Goal: Task Accomplishment & Management: Complete application form

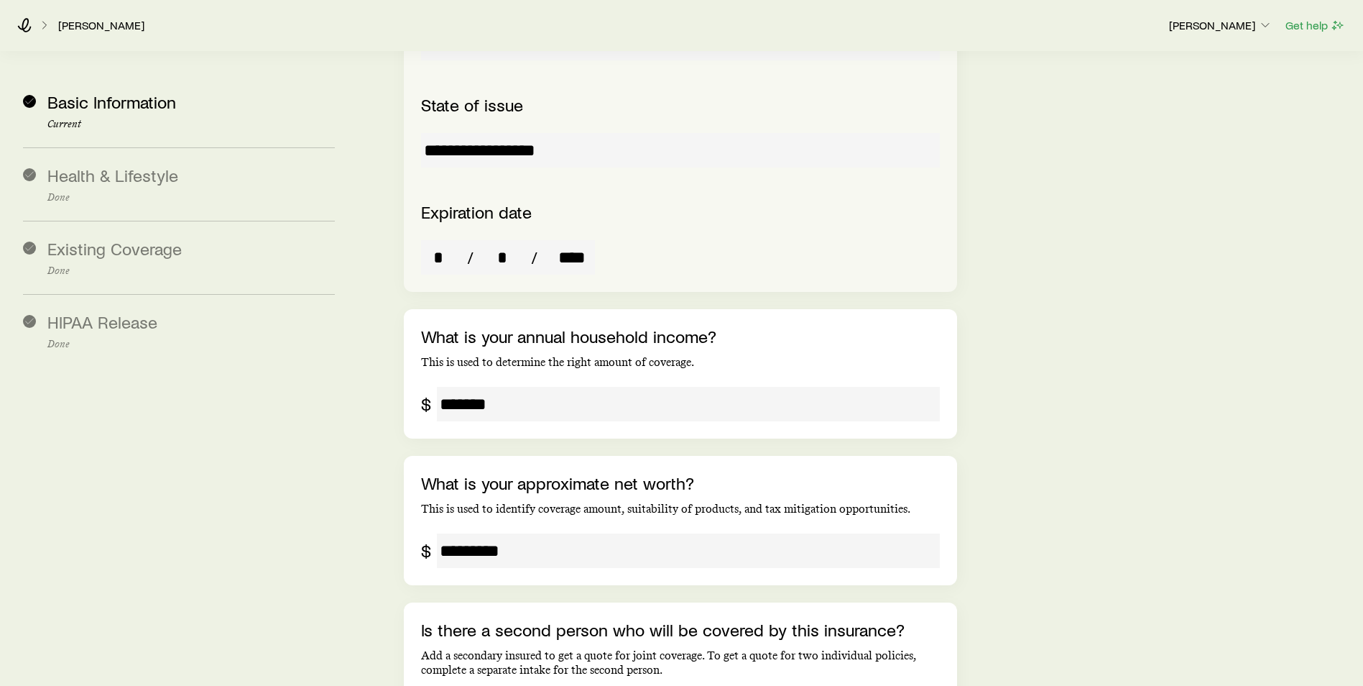
scroll to position [2567, 0]
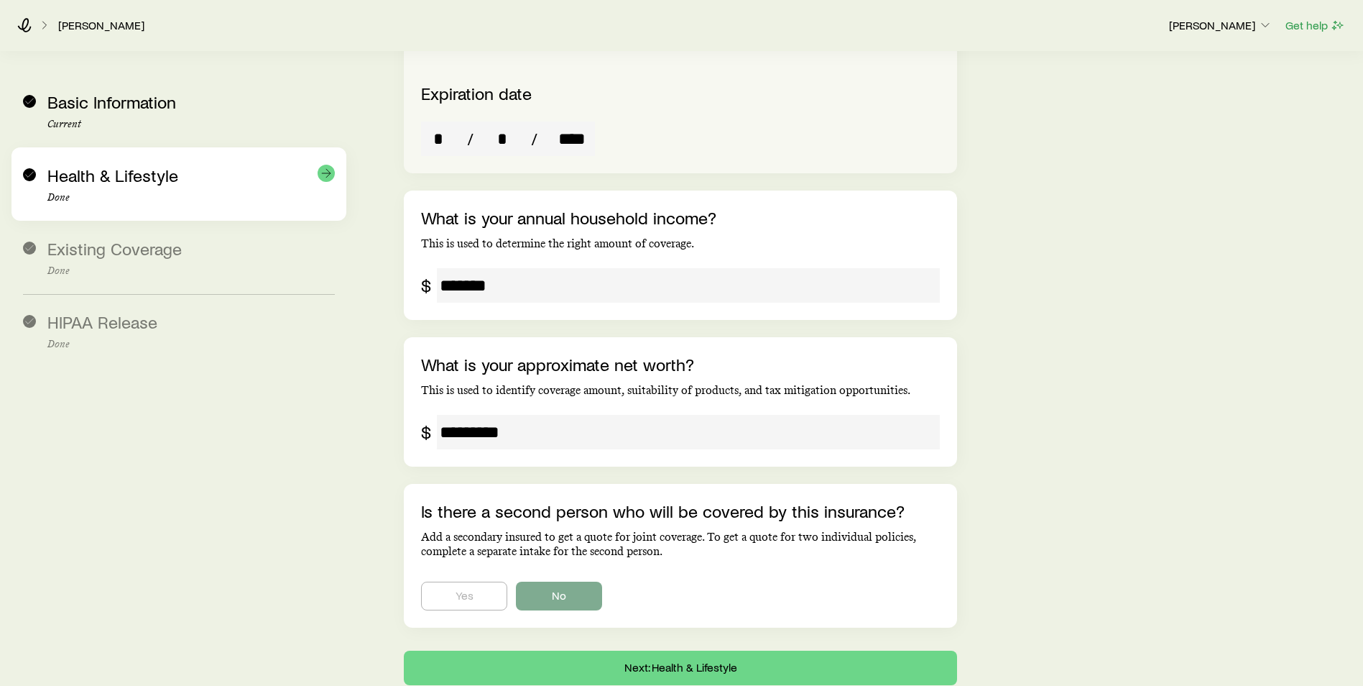
click at [47, 176] on div "Health & Lifestyle Done" at bounding box center [179, 183] width 312 height 73
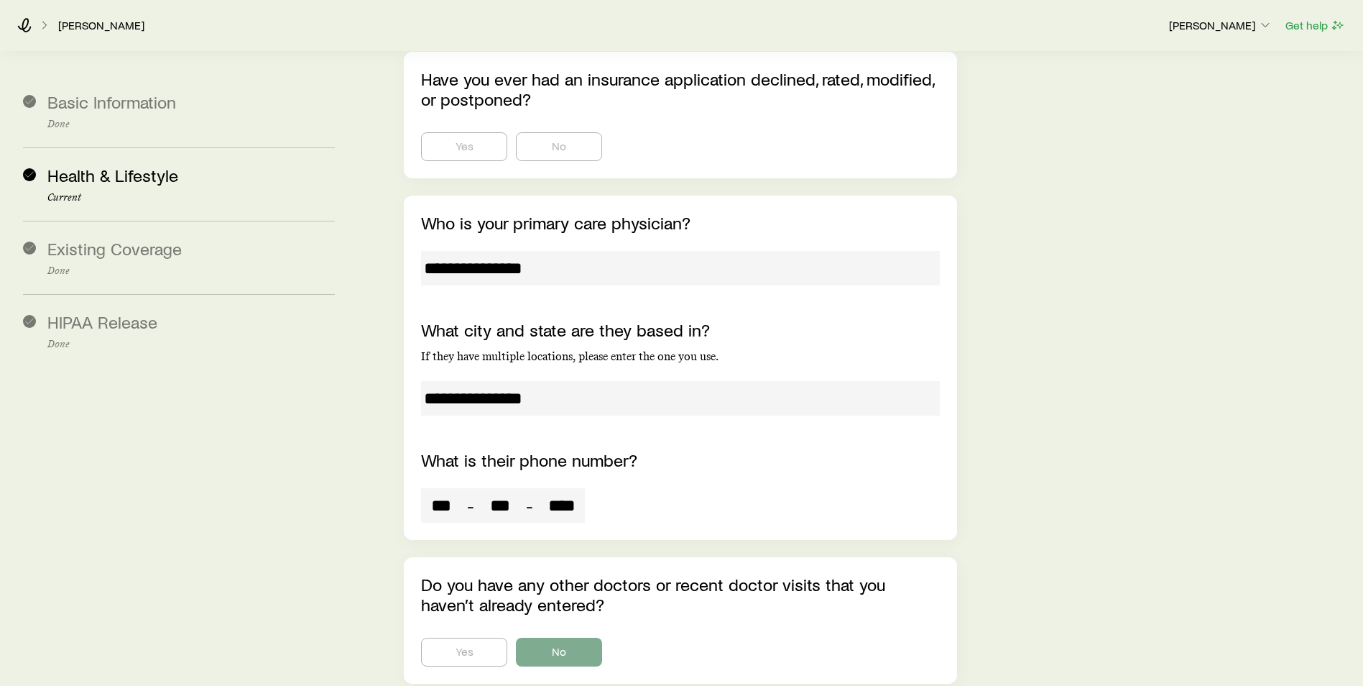
scroll to position [8054, 0]
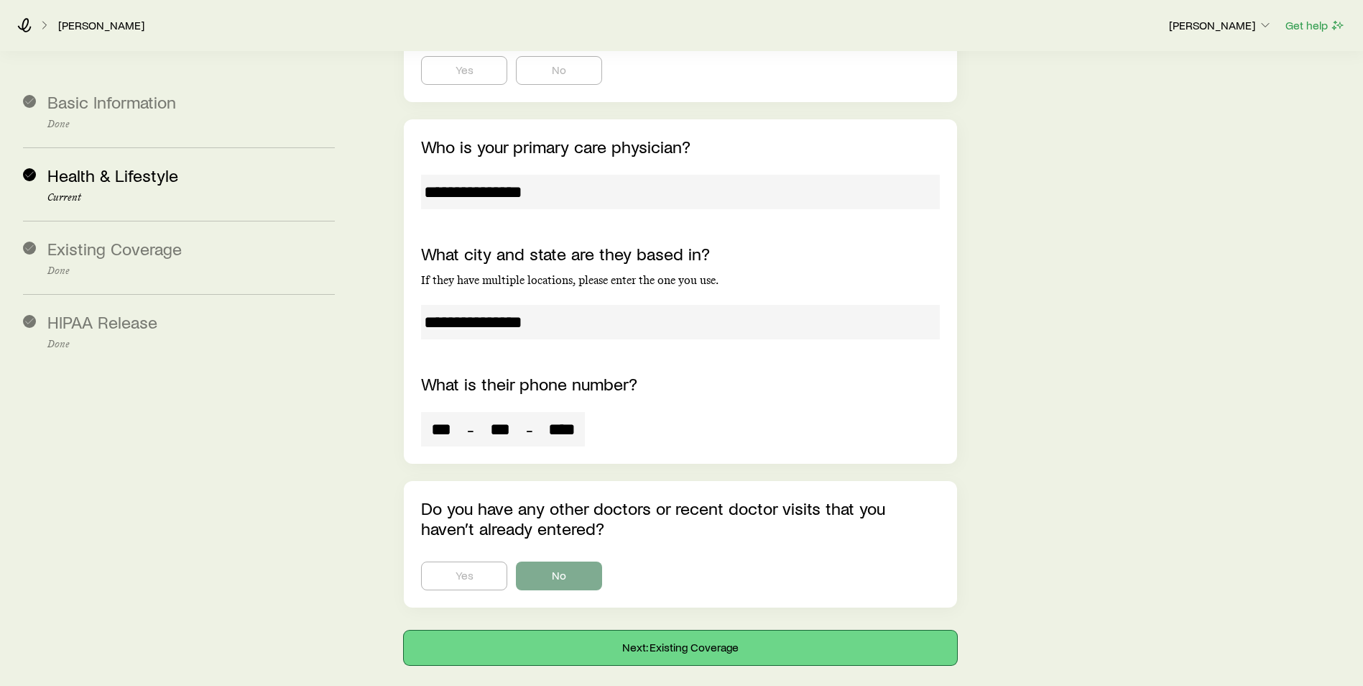
click at [575, 630] on button "Next: Existing Coverage" at bounding box center [680, 647] width 553 height 34
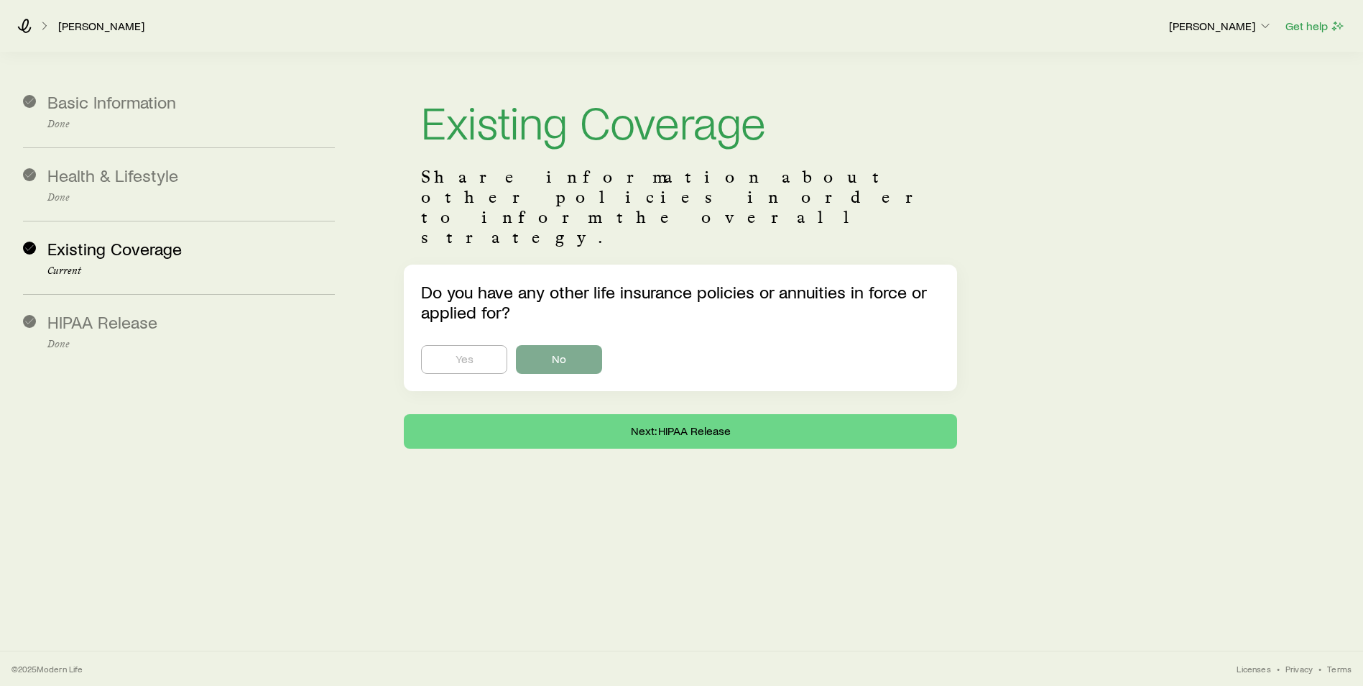
scroll to position [0, 0]
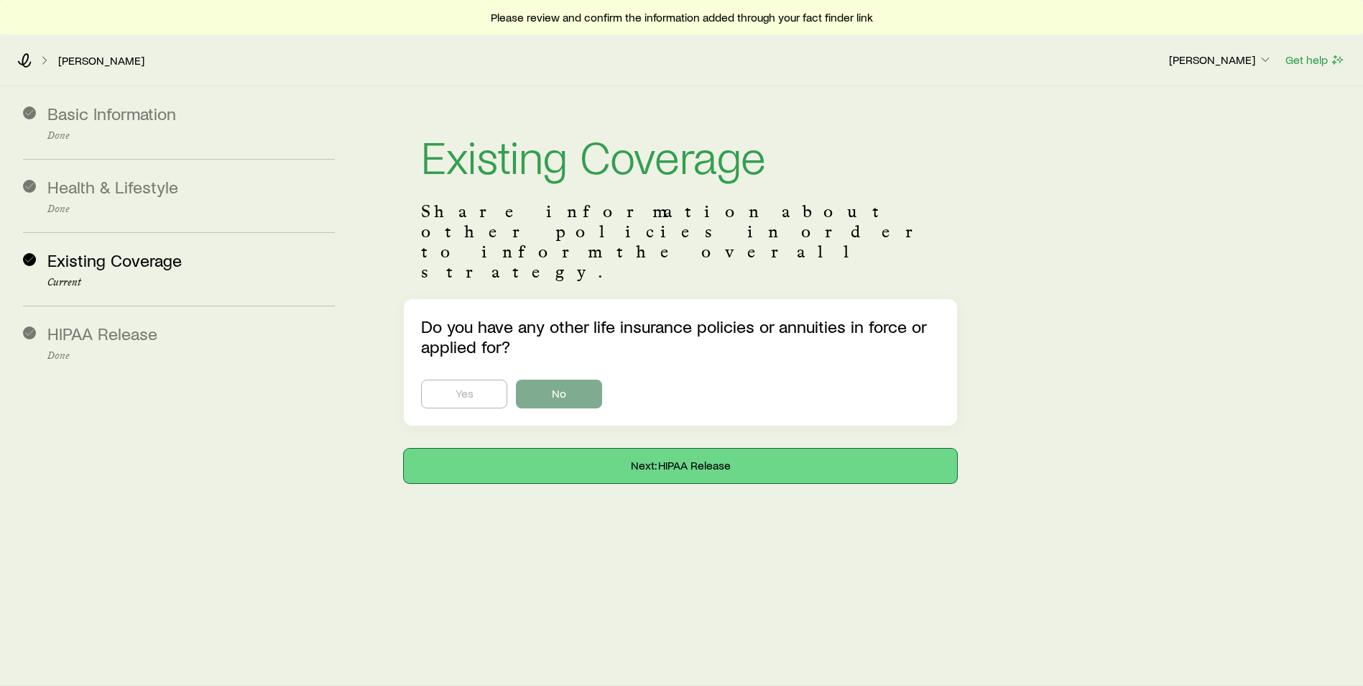
click at [609, 448] on button "Next: HIPAA Release" at bounding box center [680, 465] width 553 height 34
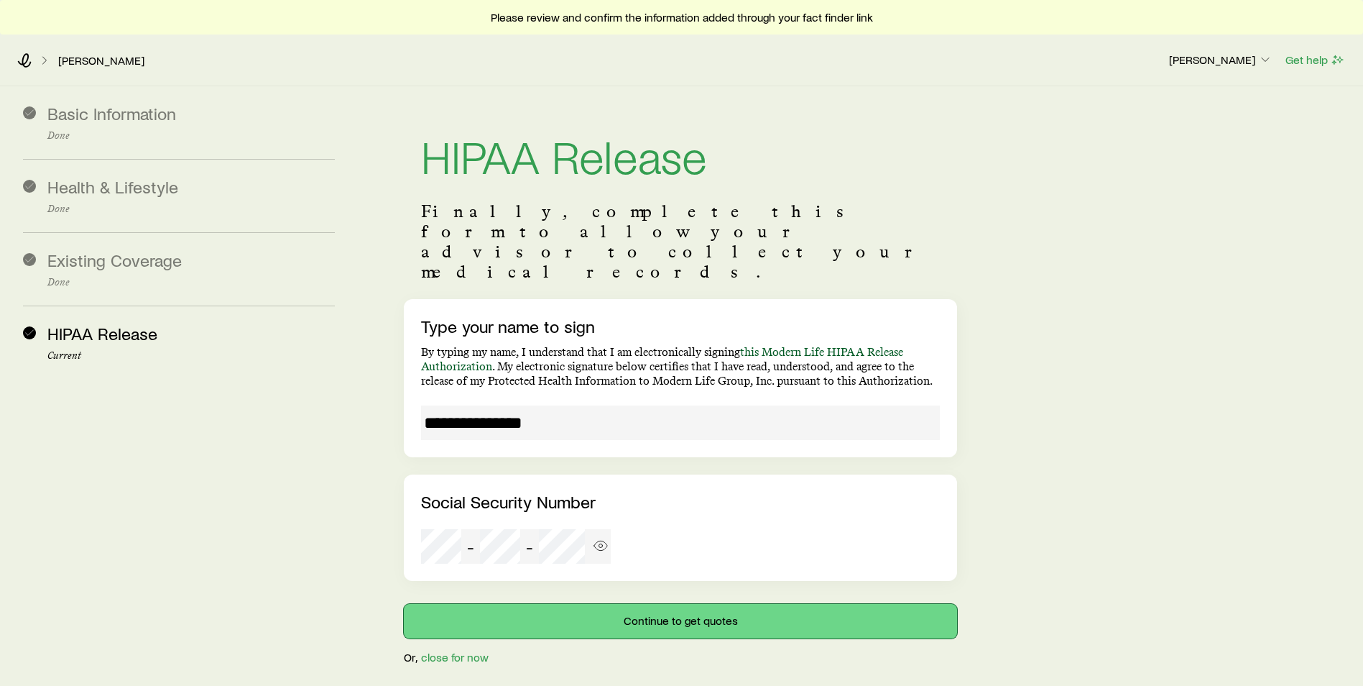
click at [612, 604] on button "Continue to get quotes" at bounding box center [680, 621] width 553 height 34
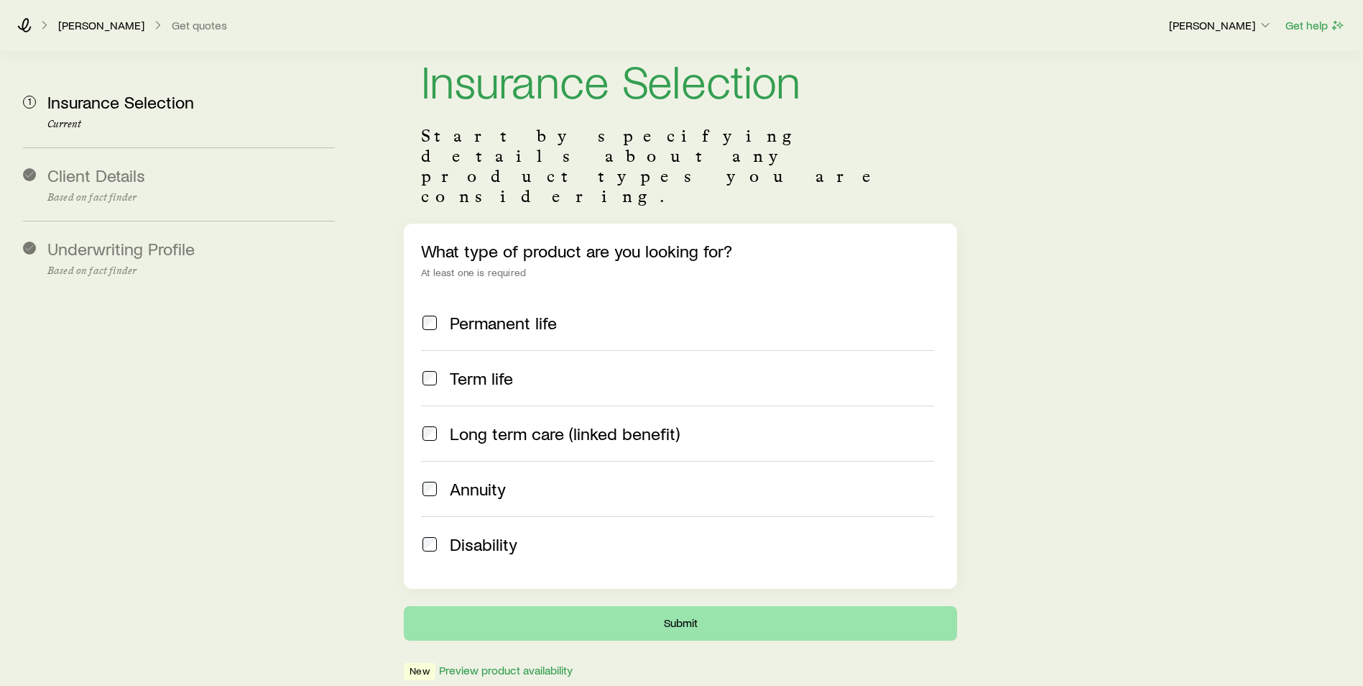
scroll to position [76, 0]
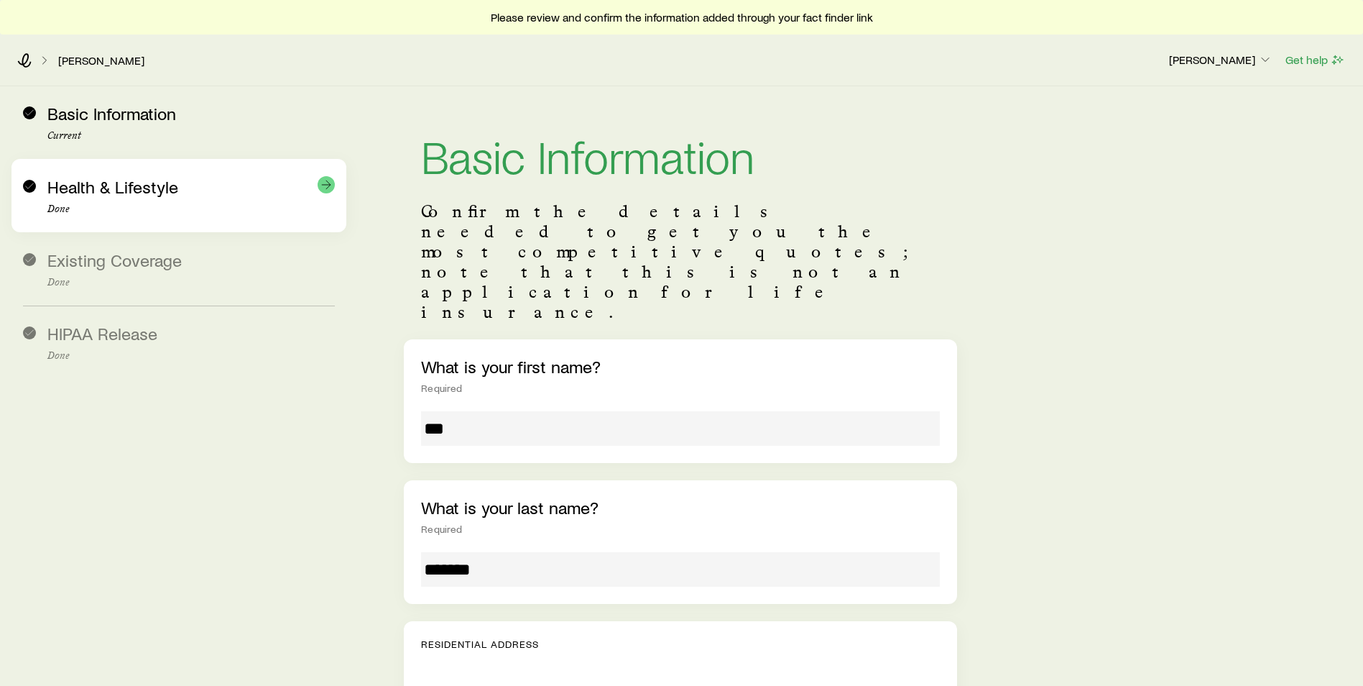
click at [116, 194] on span "Health & Lifestyle" at bounding box center [112, 186] width 131 height 21
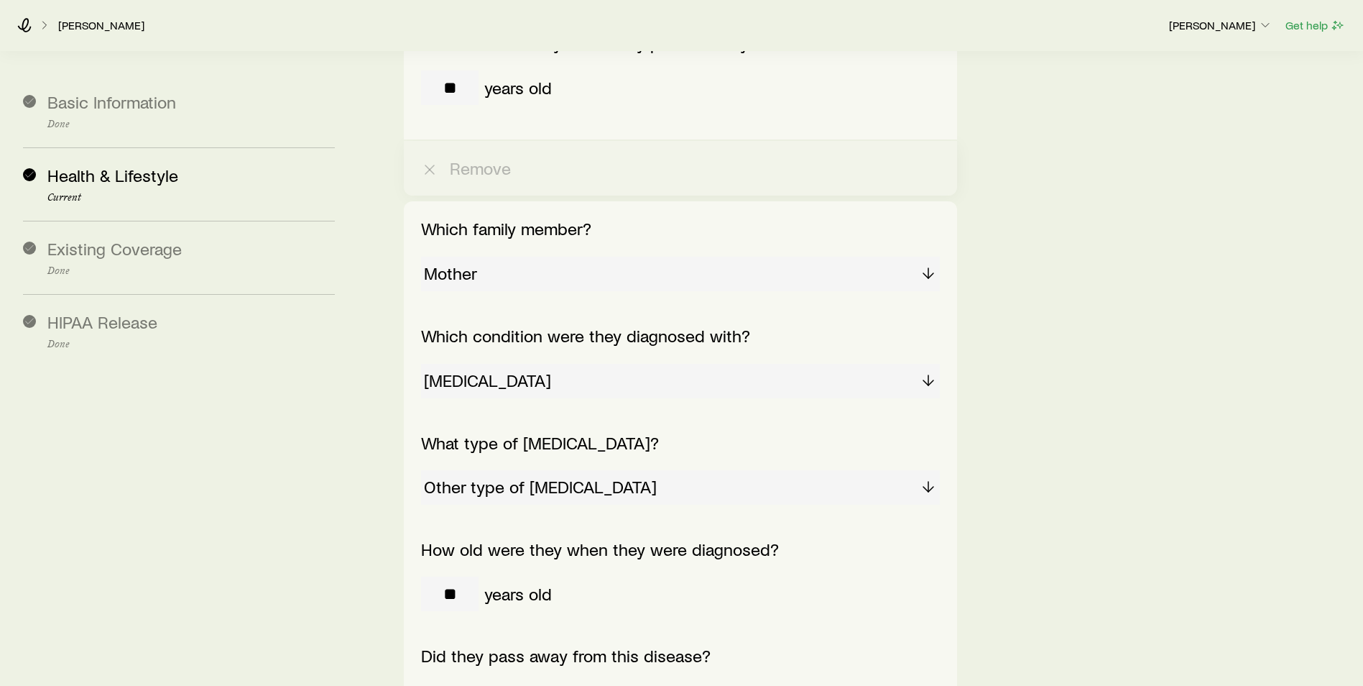
scroll to position [3162, 0]
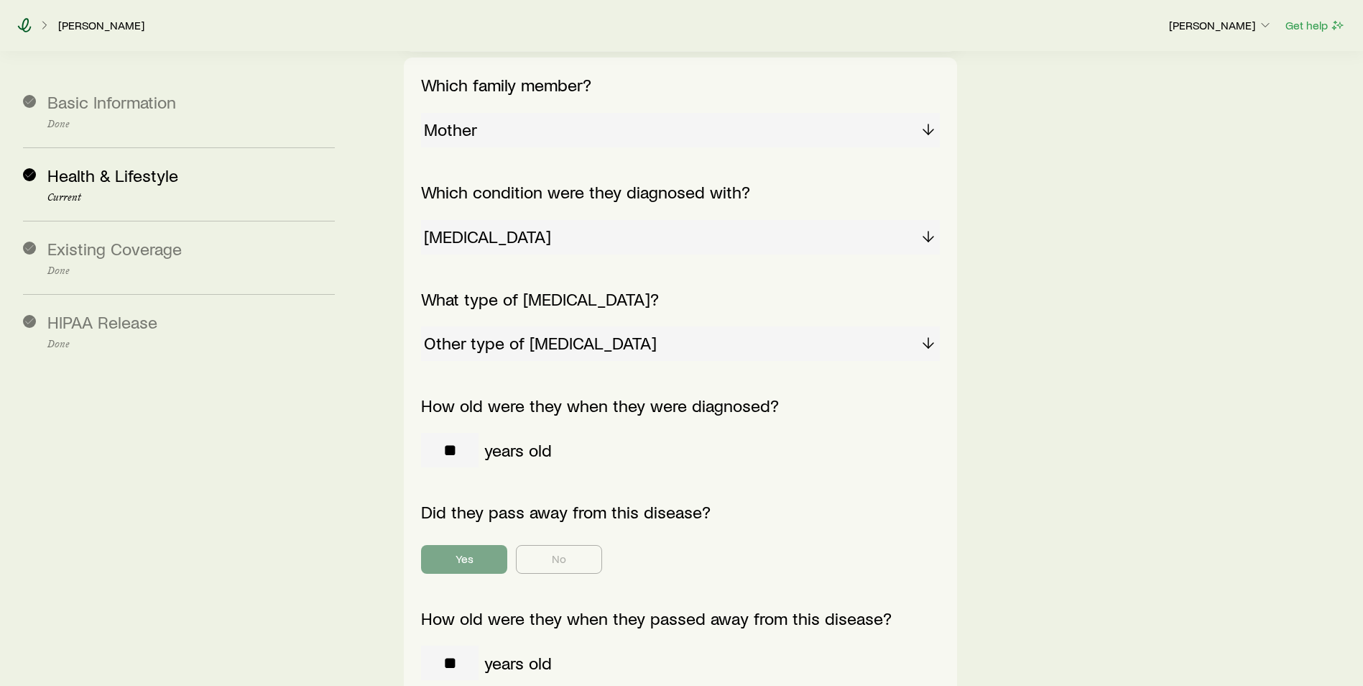
click at [24, 27] on icon at bounding box center [24, 25] width 14 height 14
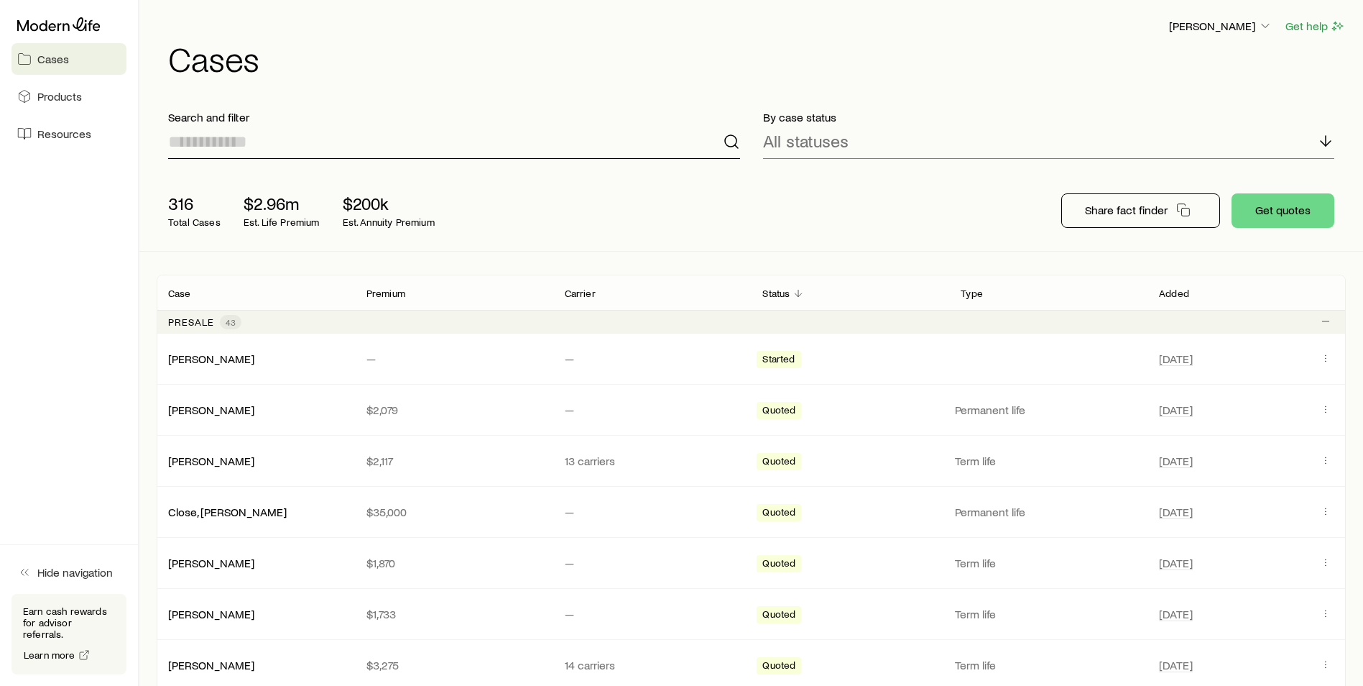
click at [330, 151] on input at bounding box center [454, 141] width 572 height 34
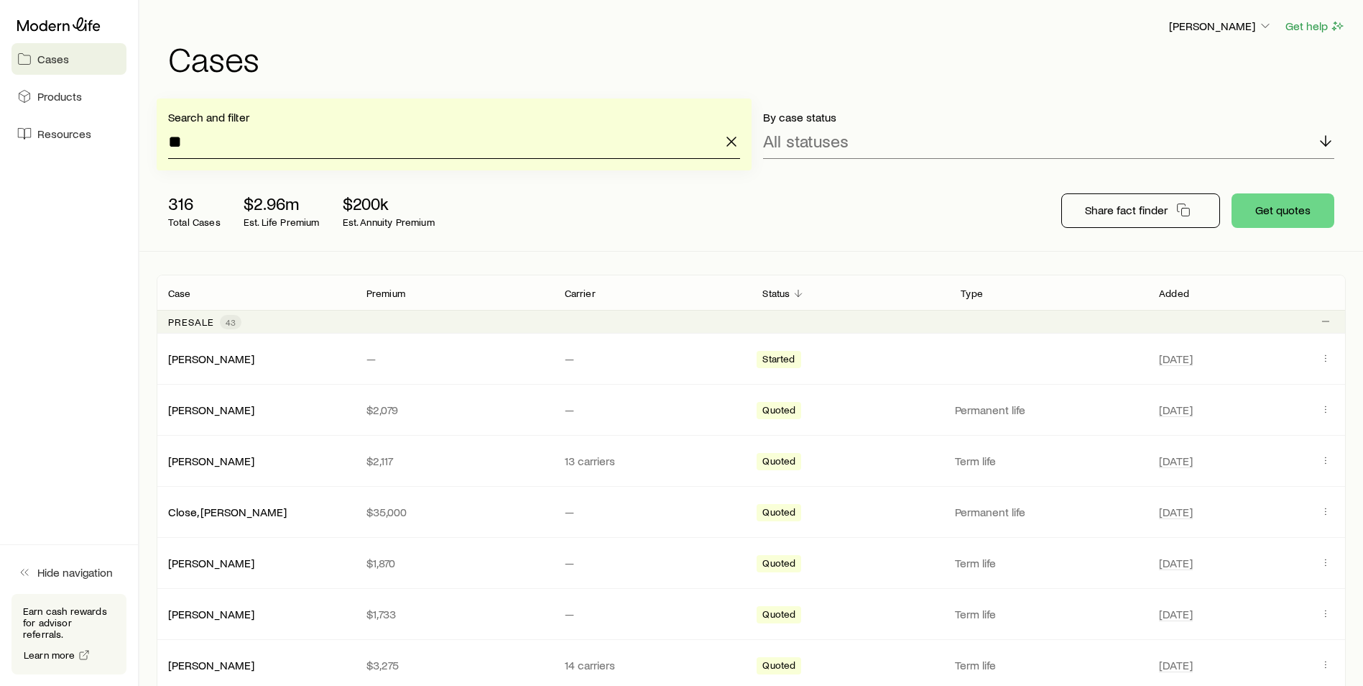
type input "*"
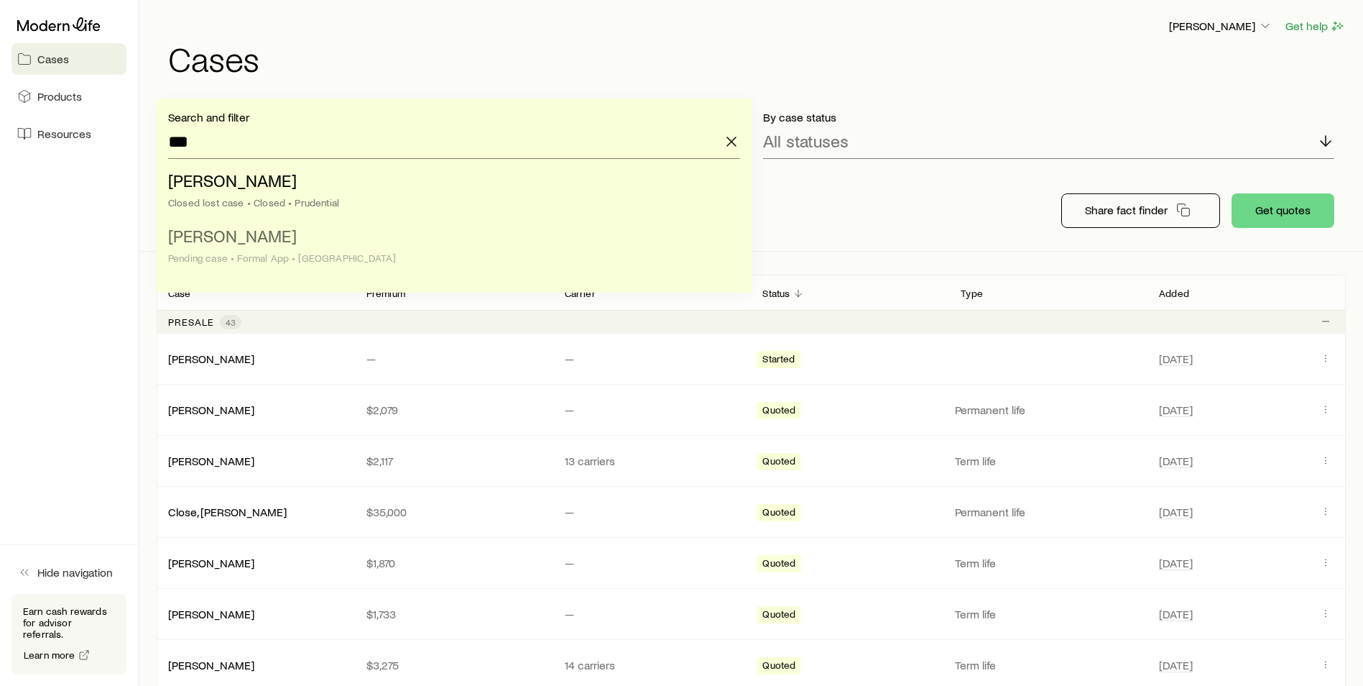
click at [280, 236] on li "Daum, William Pending case • Formal App • Lincoln" at bounding box center [449, 247] width 563 height 55
type input "**********"
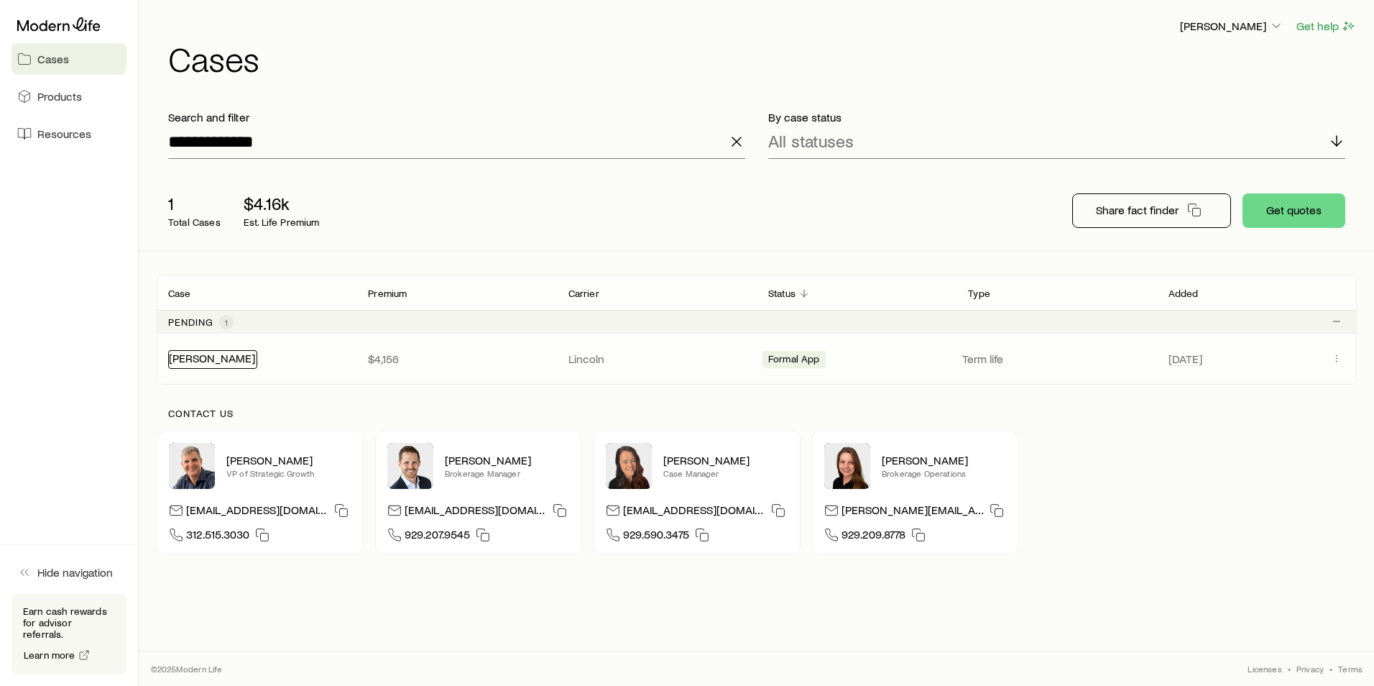
click at [218, 363] on link "Daum, William" at bounding box center [212, 358] width 86 height 14
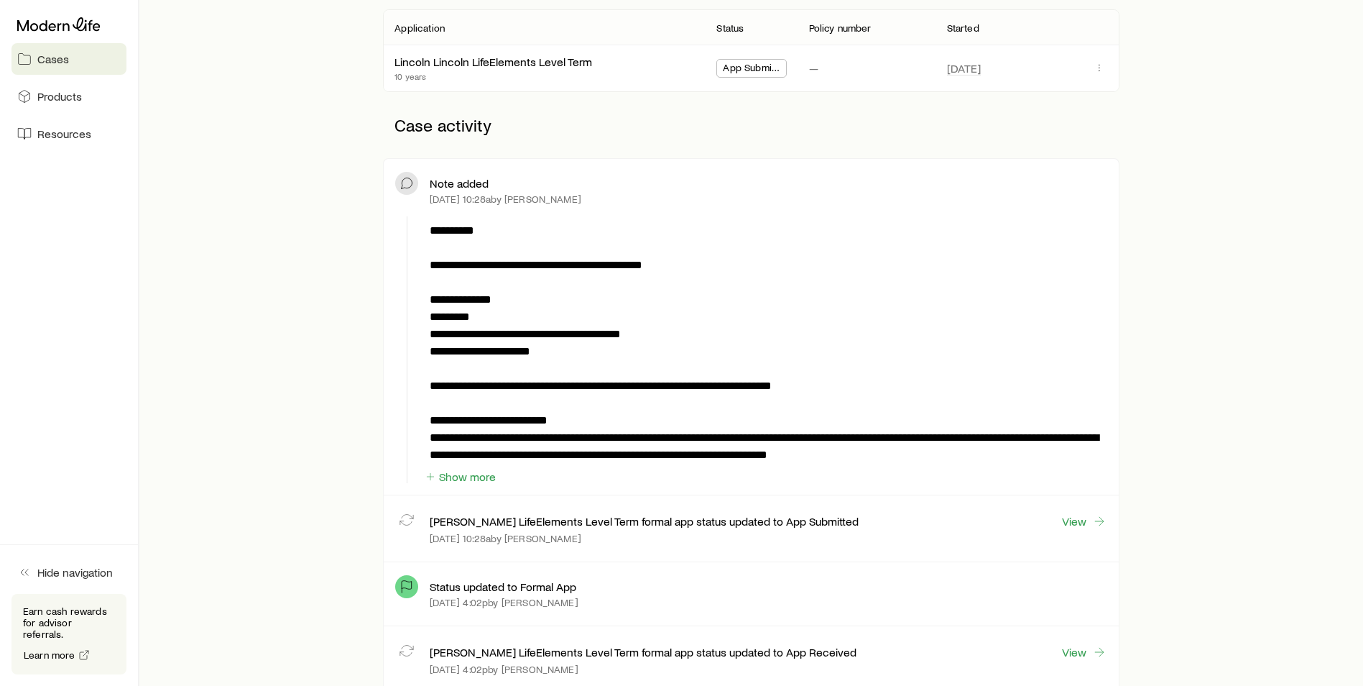
scroll to position [287, 0]
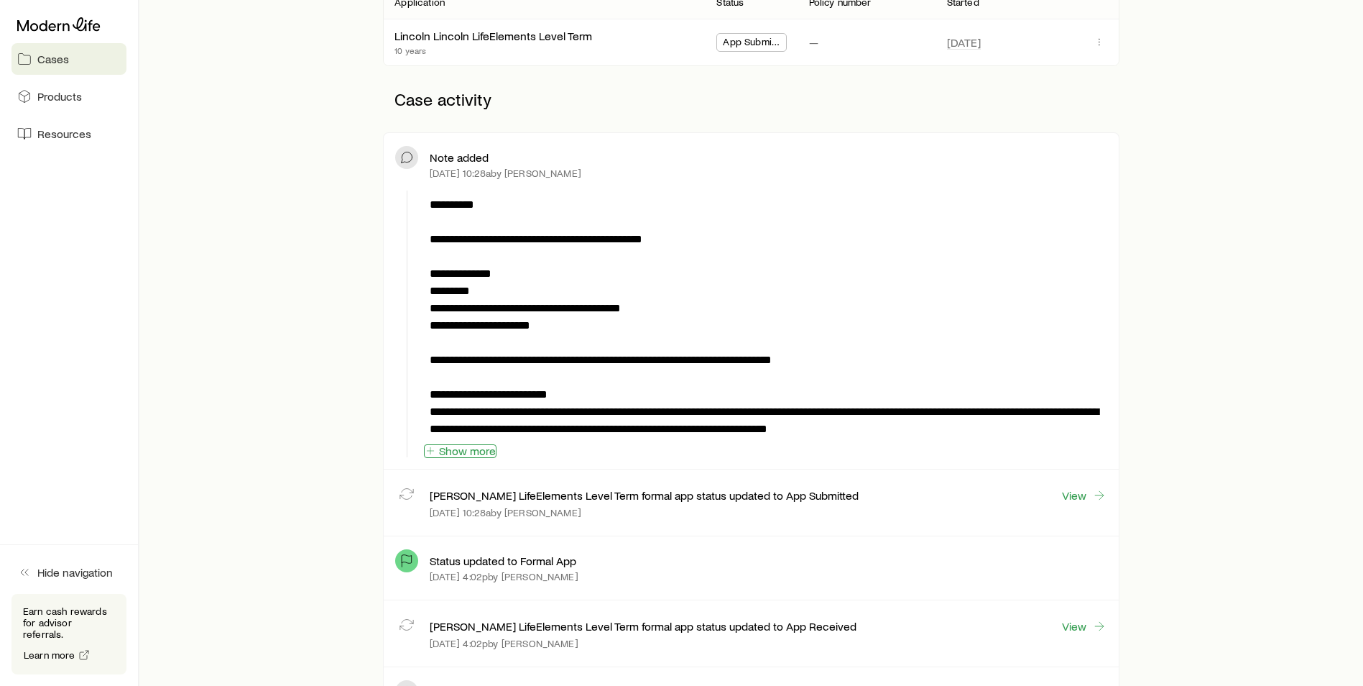
click at [461, 450] on button "Show more" at bounding box center [460, 451] width 73 height 14
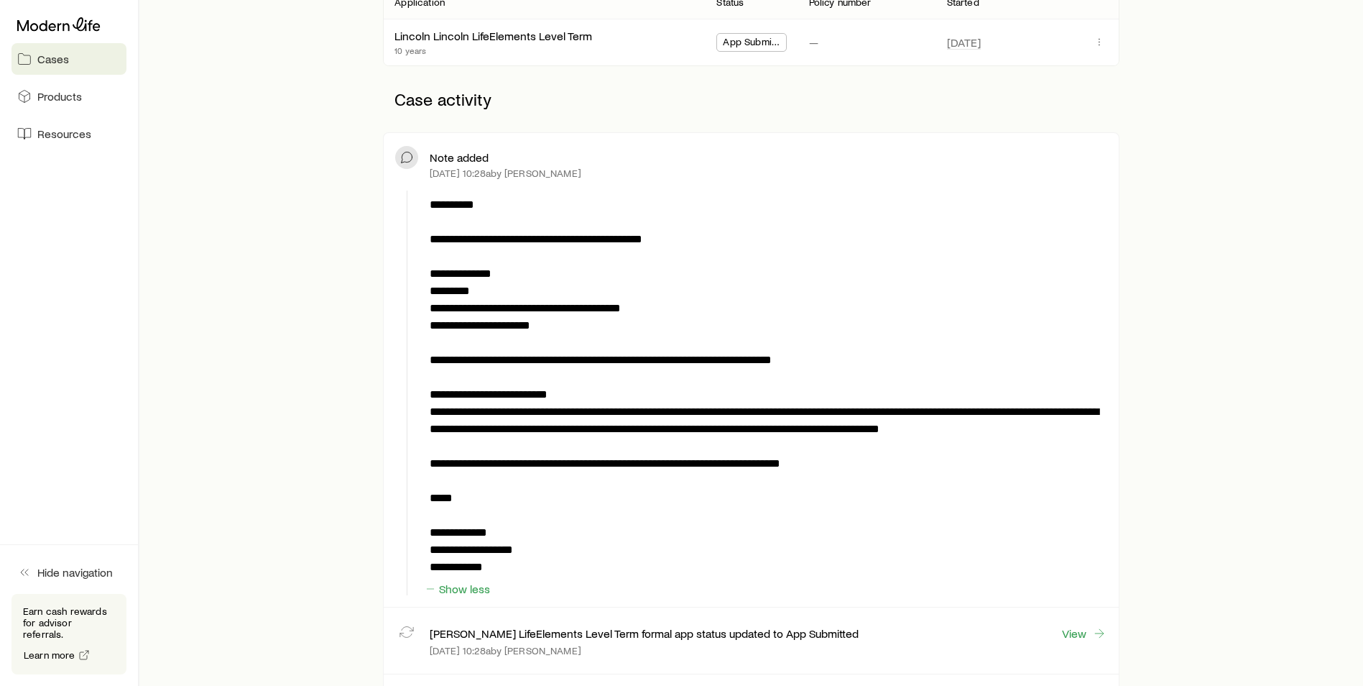
click at [65, 11] on div "Cases Products Resources" at bounding box center [69, 80] width 138 height 161
click at [64, 19] on icon at bounding box center [58, 24] width 83 height 14
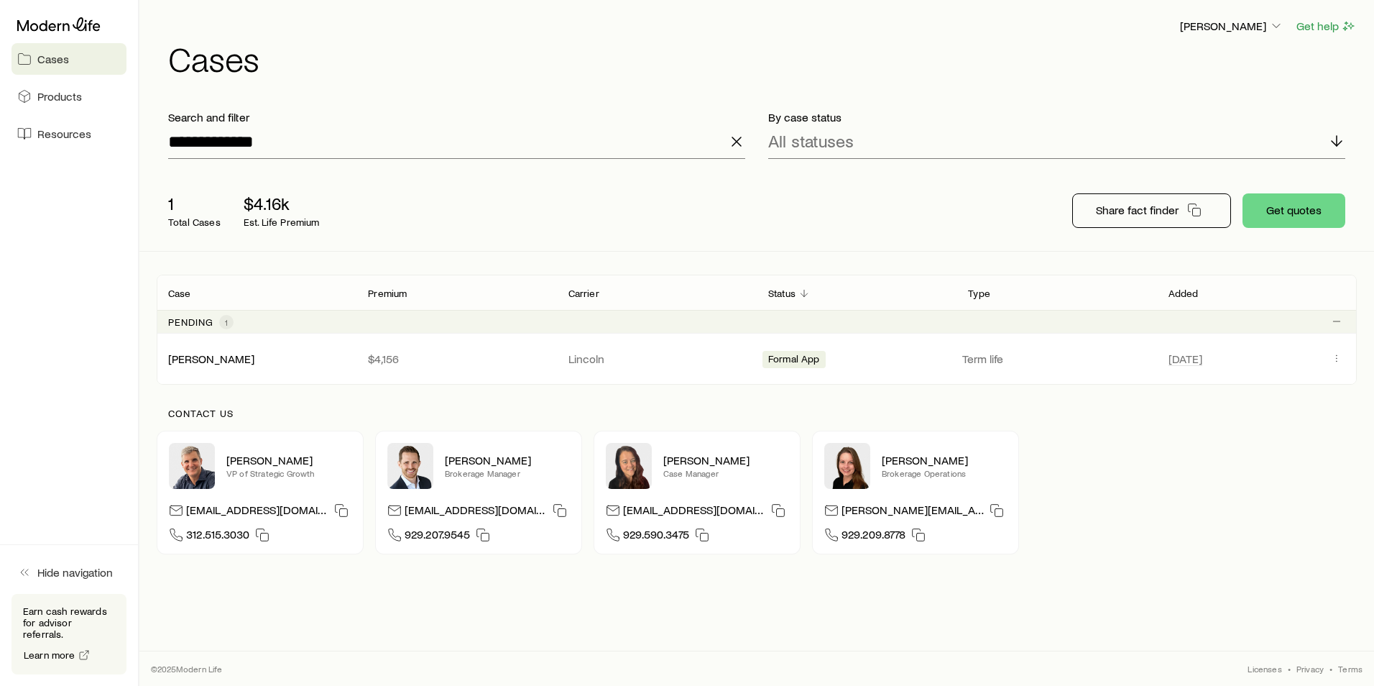
click at [732, 142] on icon "button" at bounding box center [736, 141] width 17 height 17
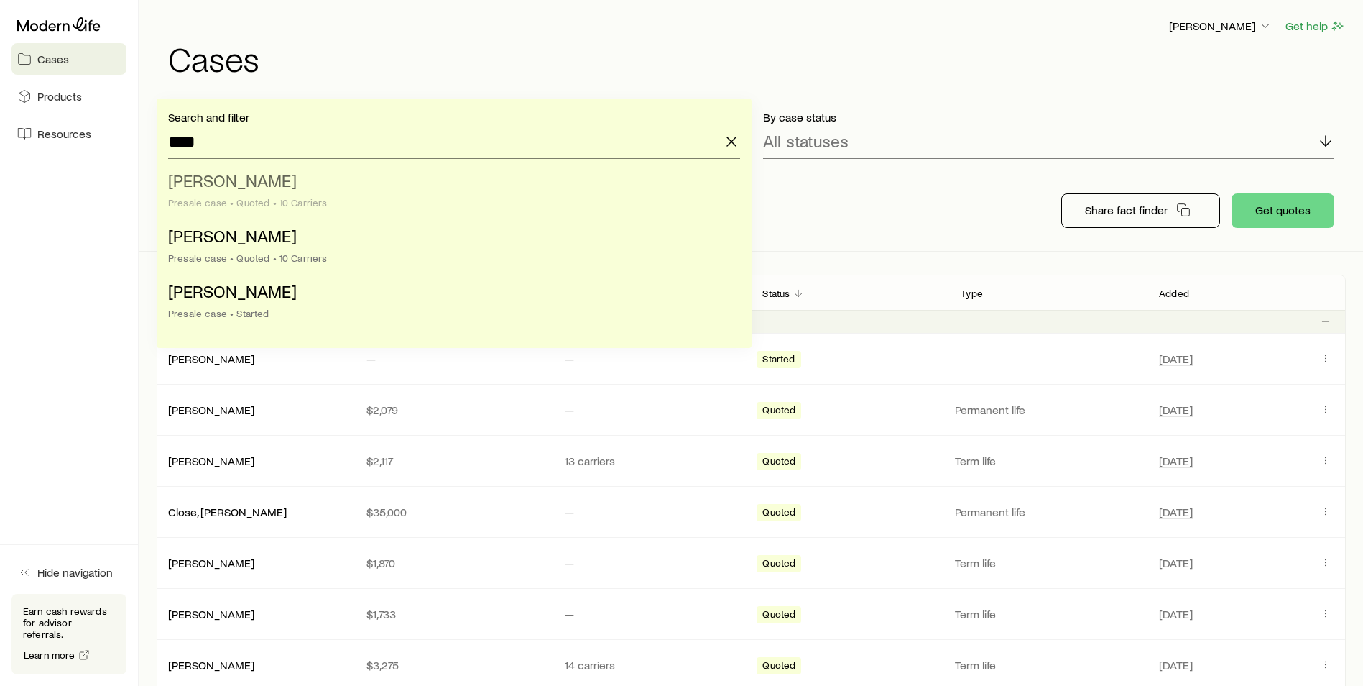
click at [222, 188] on span "[PERSON_NAME]" at bounding box center [232, 180] width 129 height 21
type input "**********"
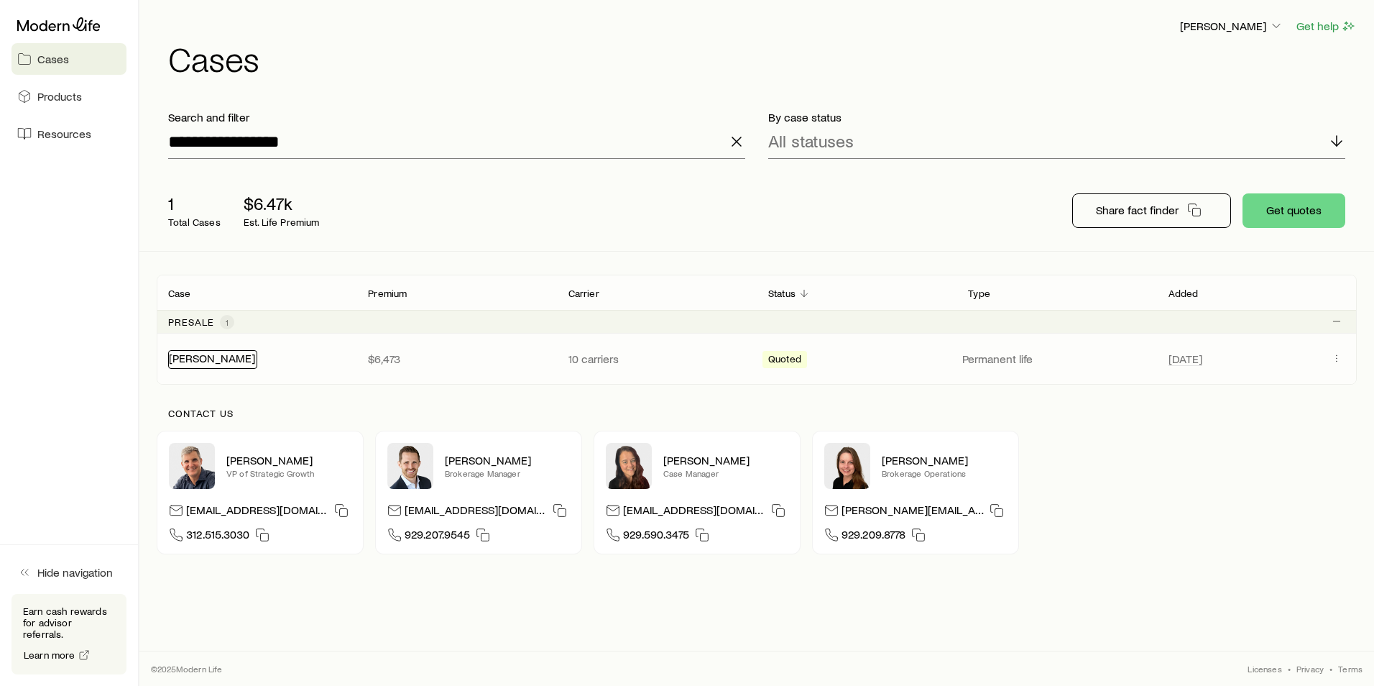
click at [234, 353] on link "[PERSON_NAME]" at bounding box center [212, 358] width 86 height 14
click at [226, 356] on link "[PERSON_NAME]" at bounding box center [212, 358] width 86 height 14
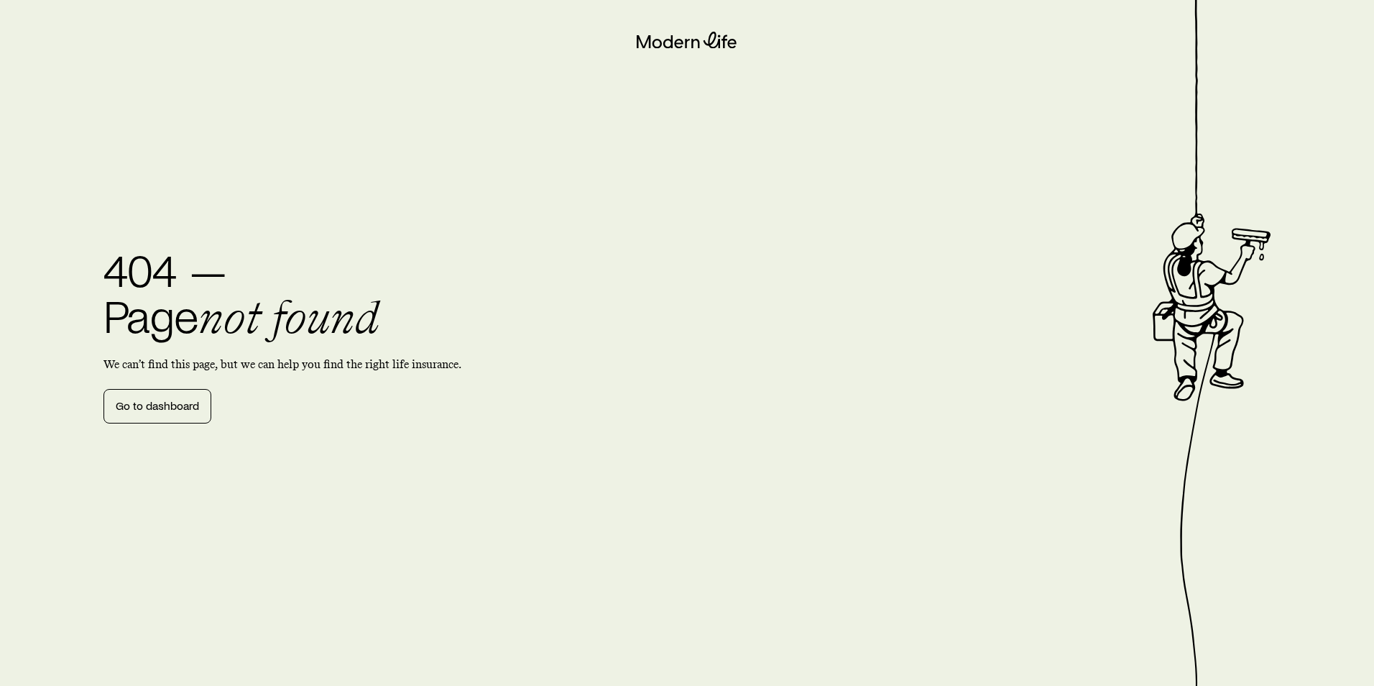
click at [154, 359] on p "We can’t find this page, but we can help you find the right life insurance." at bounding box center [343, 364] width 481 height 14
click at [167, 405] on link "Go to dashboard" at bounding box center [157, 406] width 108 height 34
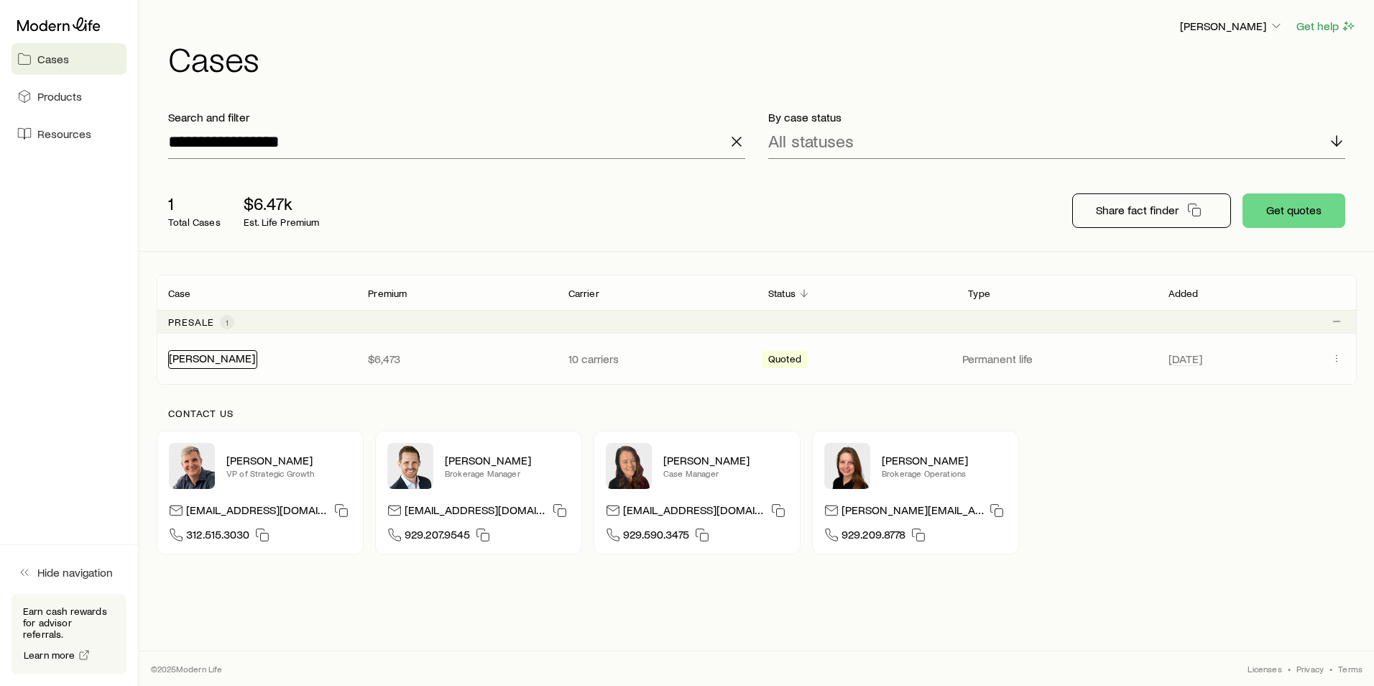
click at [224, 356] on link "[PERSON_NAME]" at bounding box center [212, 358] width 86 height 14
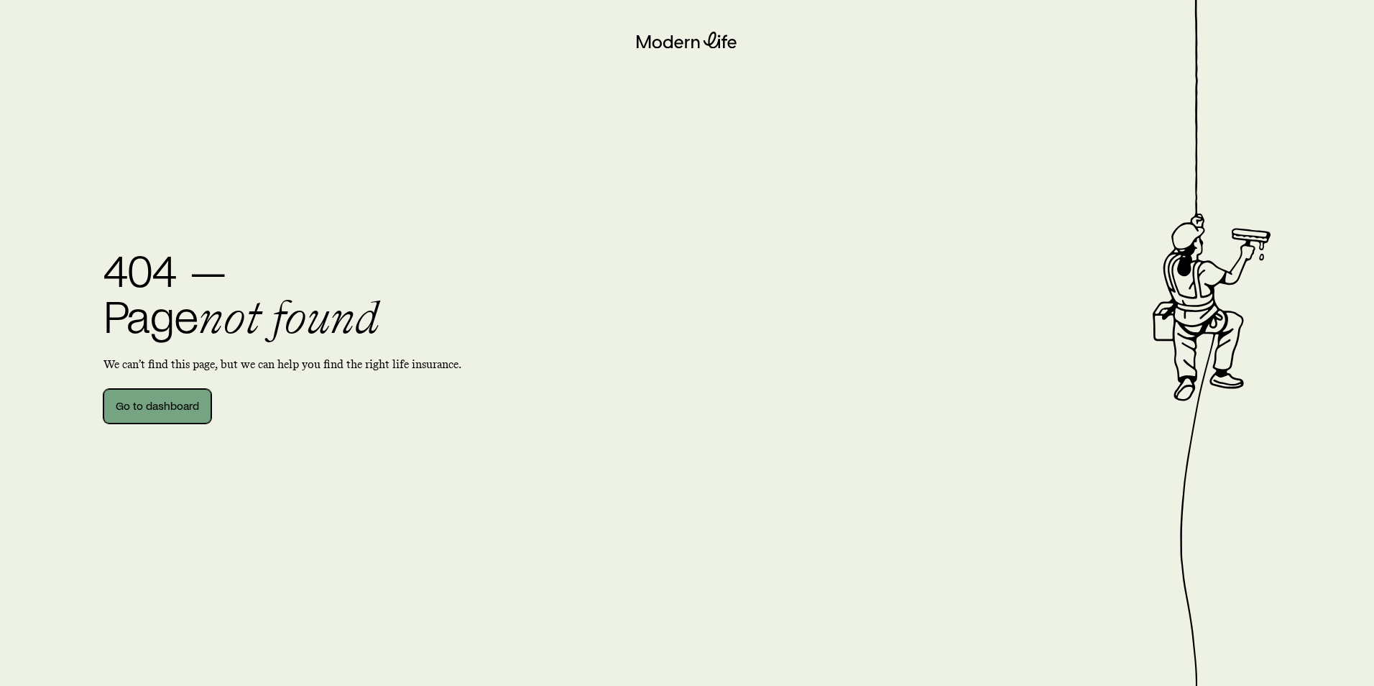
click at [148, 418] on link "Go to dashboard" at bounding box center [157, 406] width 108 height 34
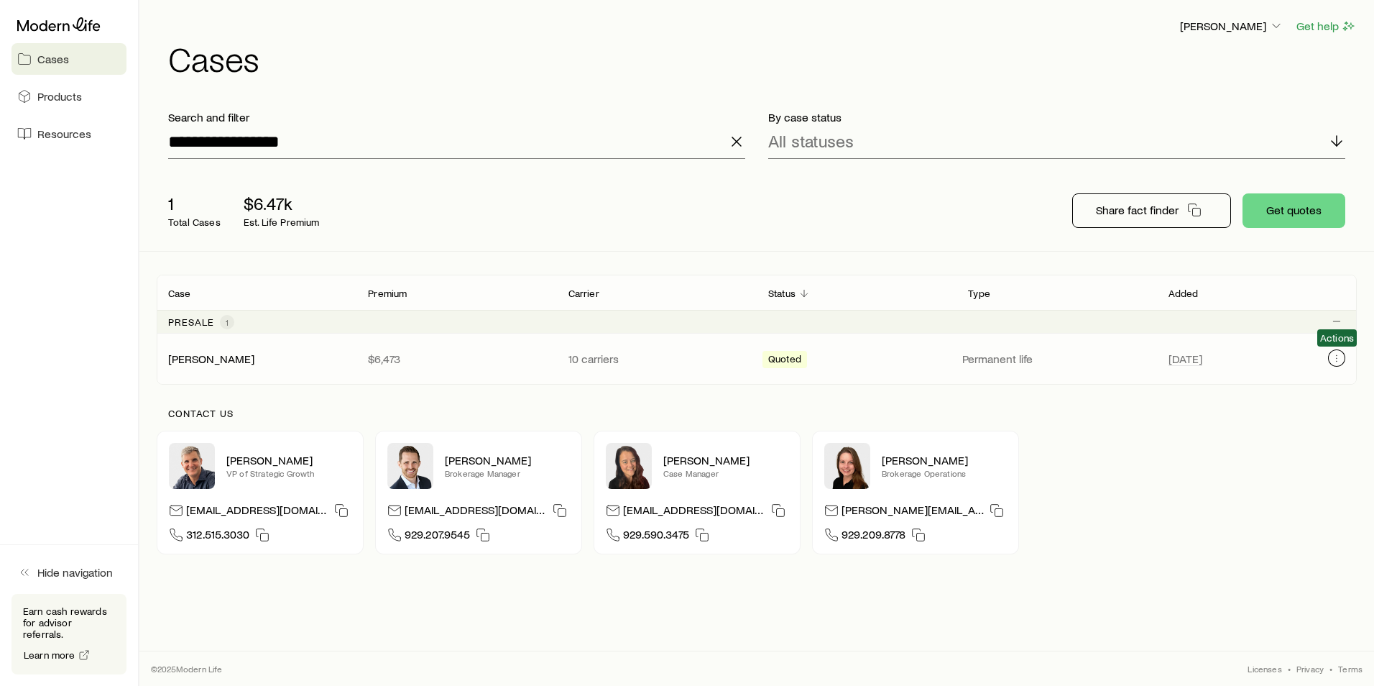
click at [1337, 364] on button "Client cases" at bounding box center [1336, 357] width 17 height 17
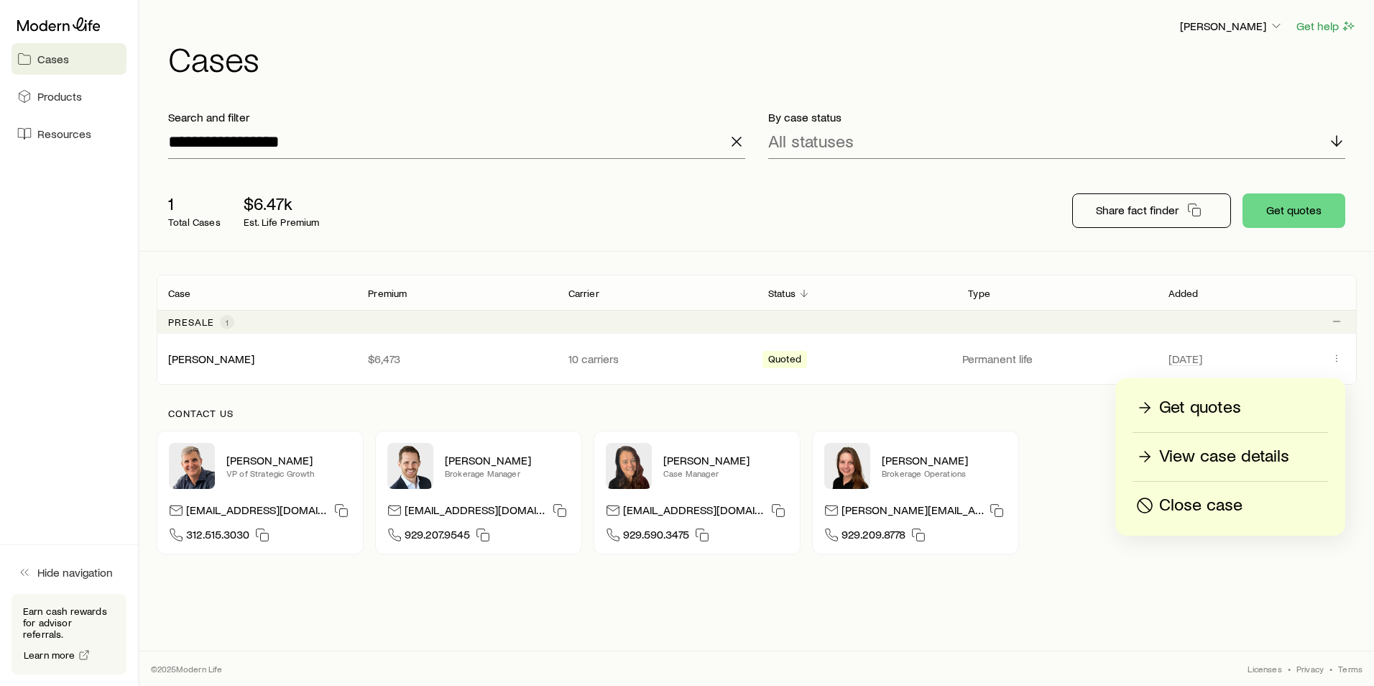
click at [1197, 409] on p "Get quotes" at bounding box center [1200, 407] width 82 height 23
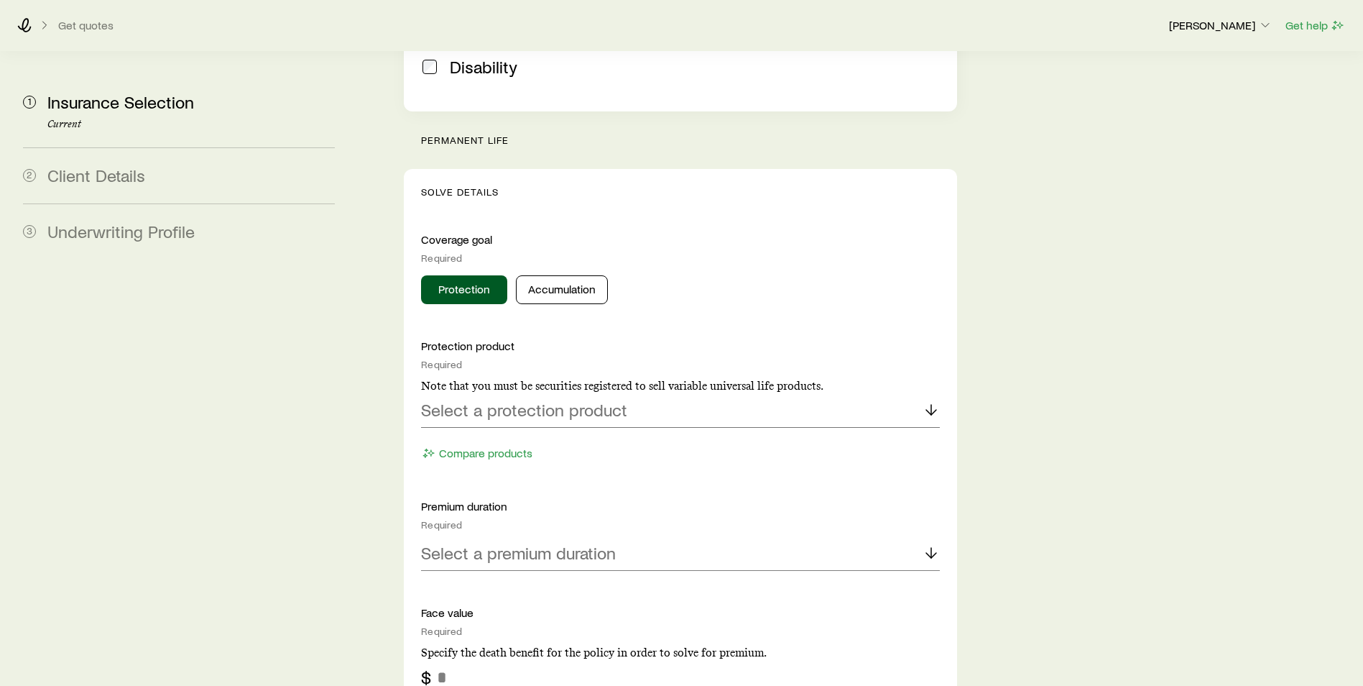
scroll to position [540, 0]
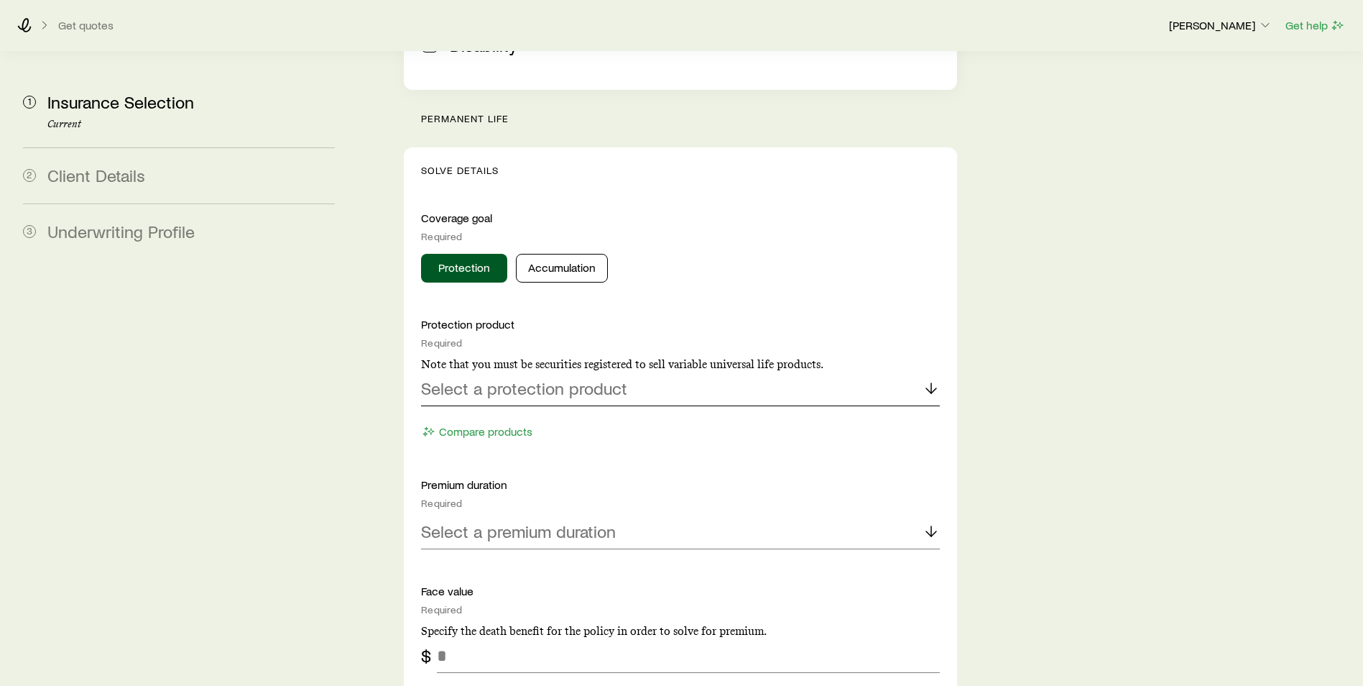
click at [489, 378] on p "Select a protection product" at bounding box center [524, 388] width 206 height 20
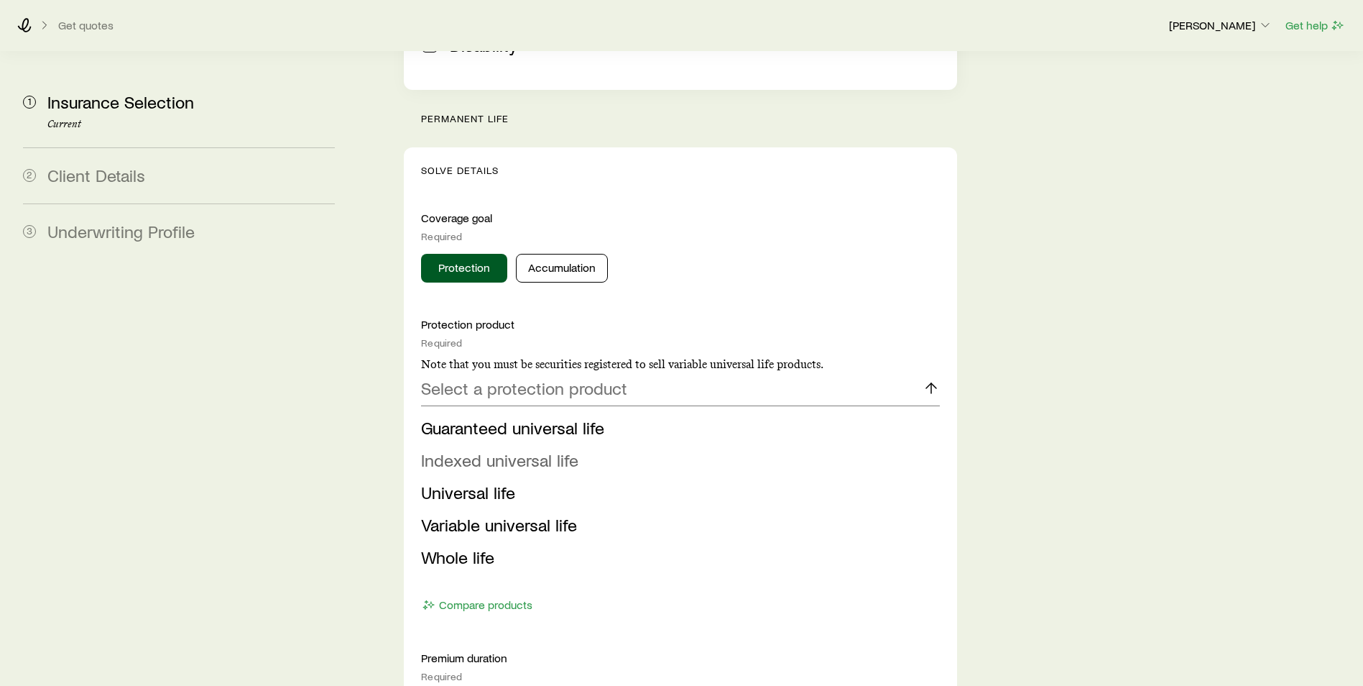
click at [478, 449] on span "Indexed universal life" at bounding box center [499, 459] width 157 height 21
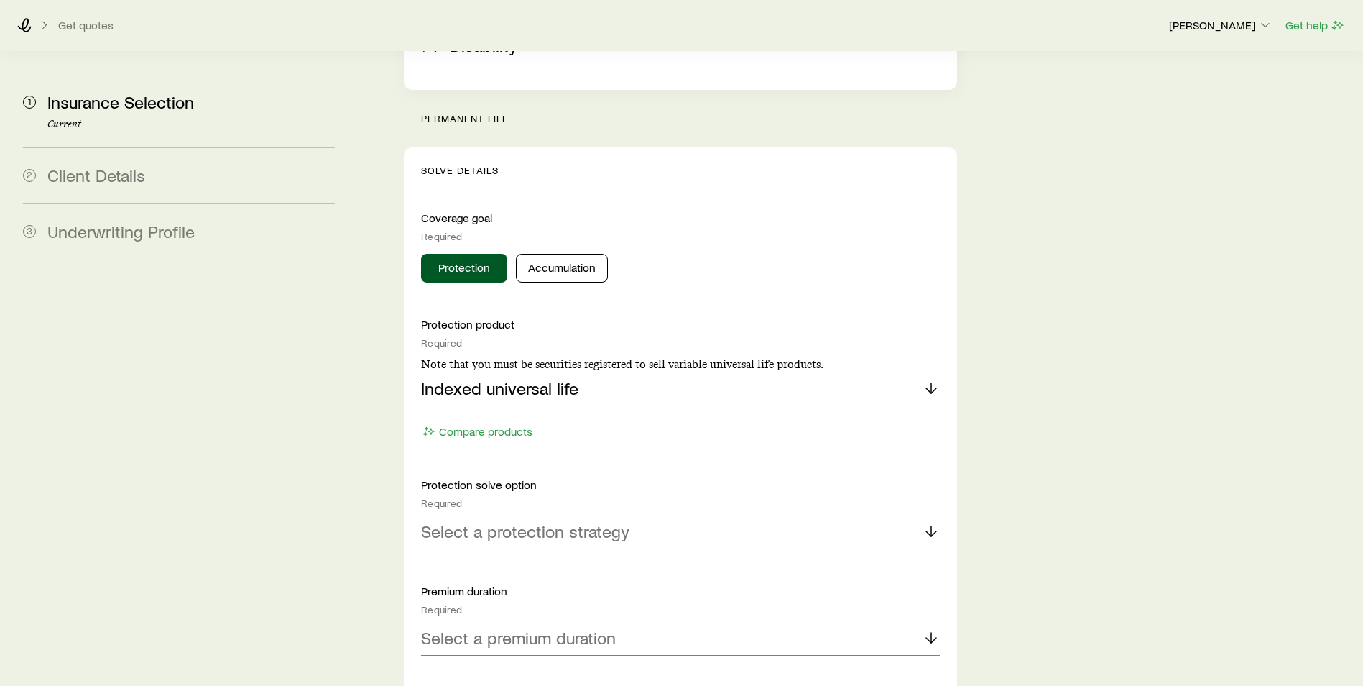
scroll to position [612, 0]
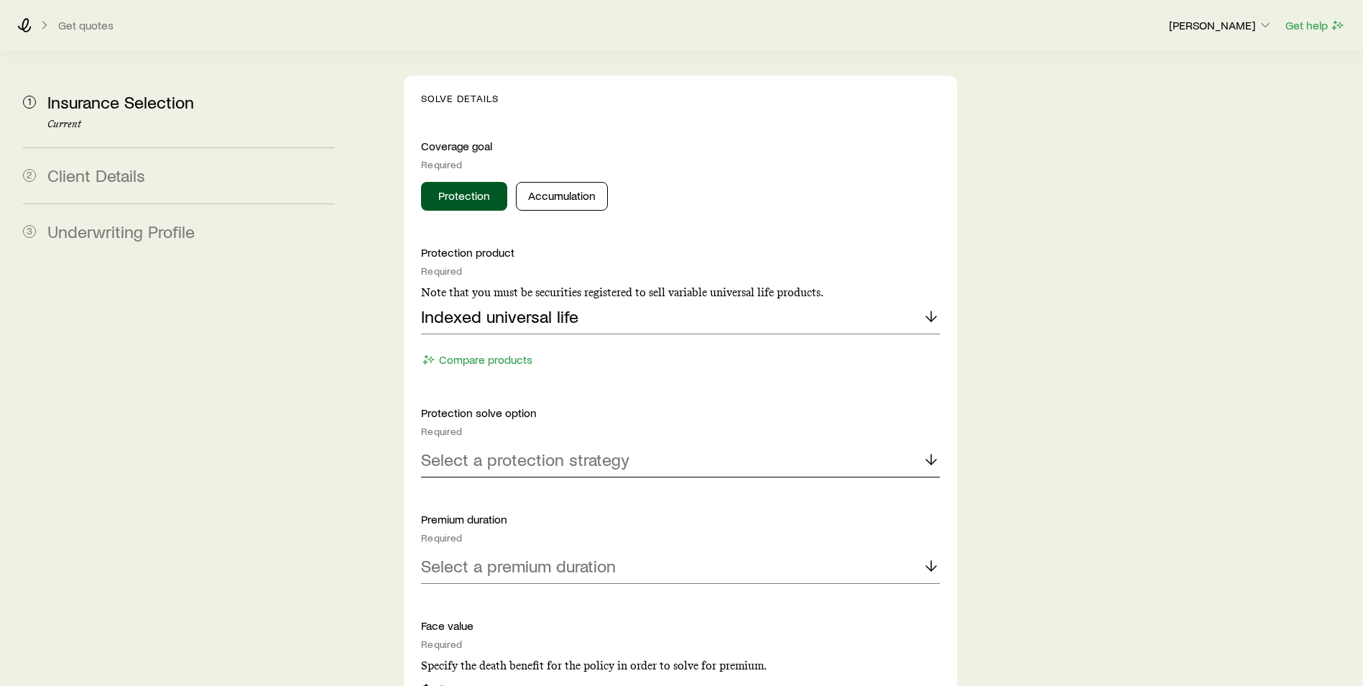
click at [478, 449] on p "Select a protection strategy" at bounding box center [525, 459] width 208 height 20
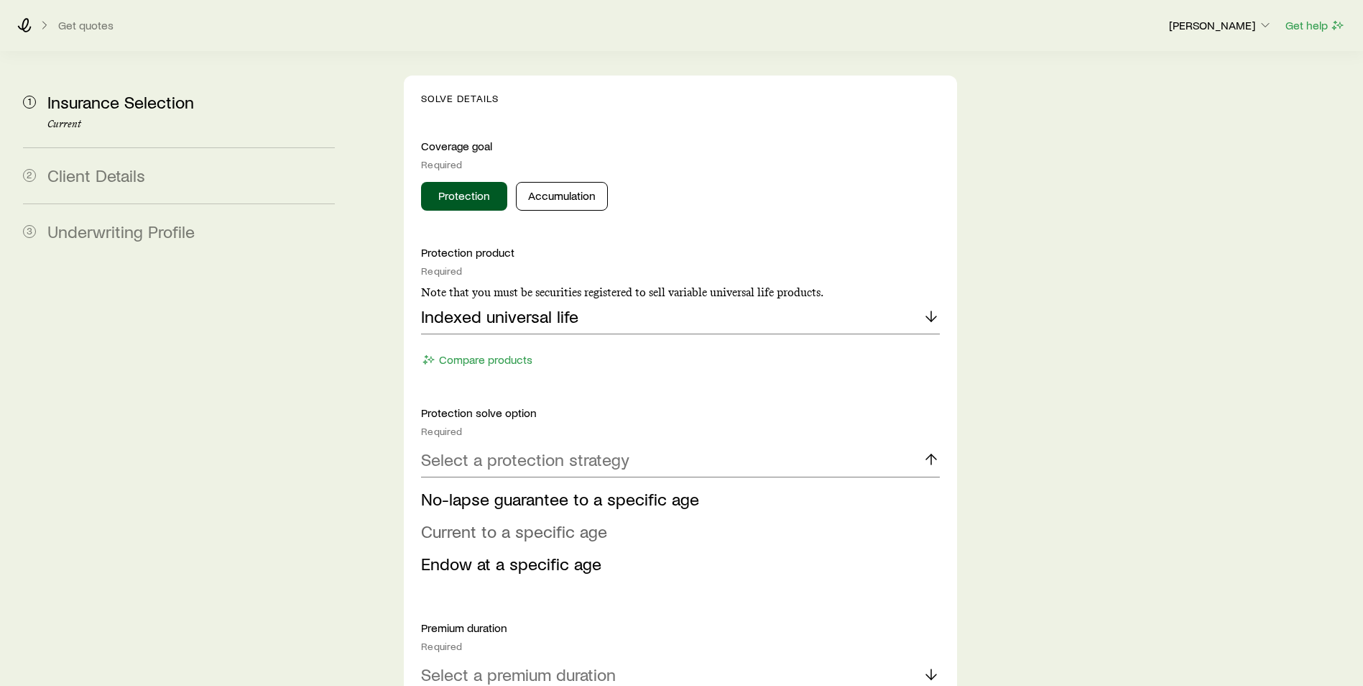
click at [478, 520] on span "Current to a specific age" at bounding box center [514, 530] width 186 height 21
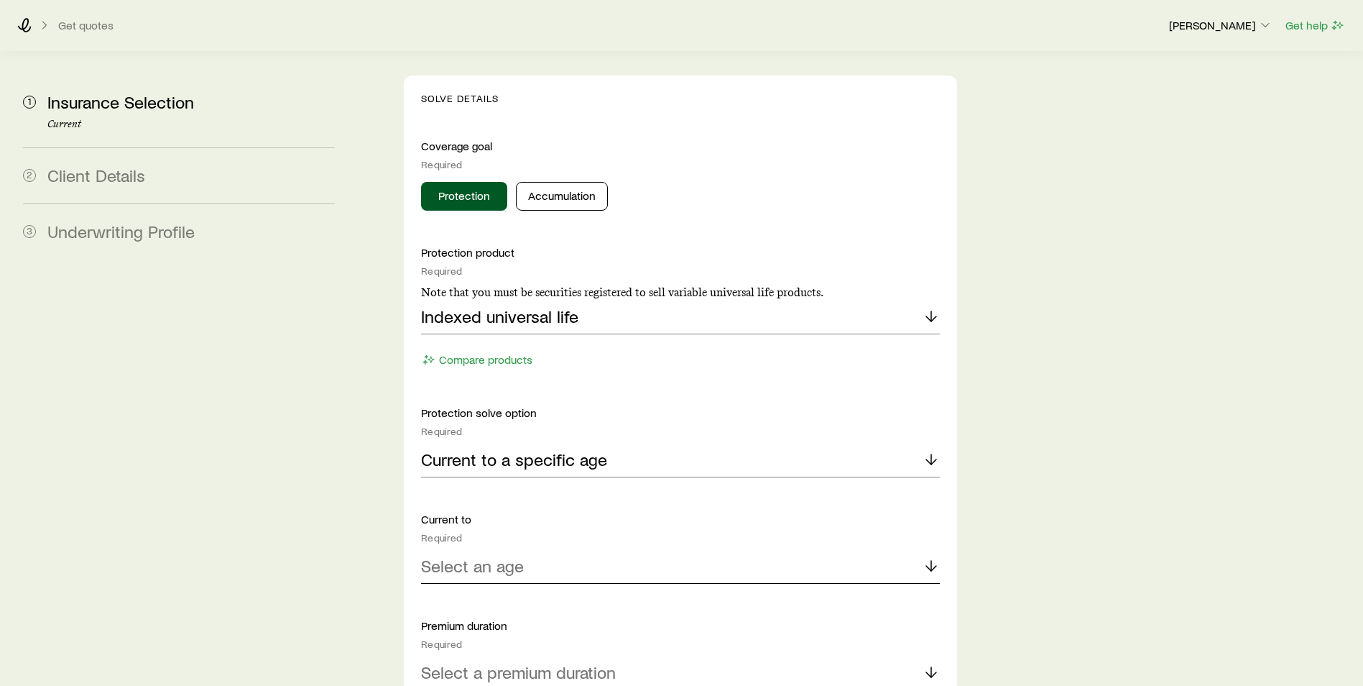
click at [473, 556] on p "Select an age" at bounding box center [472, 566] width 103 height 20
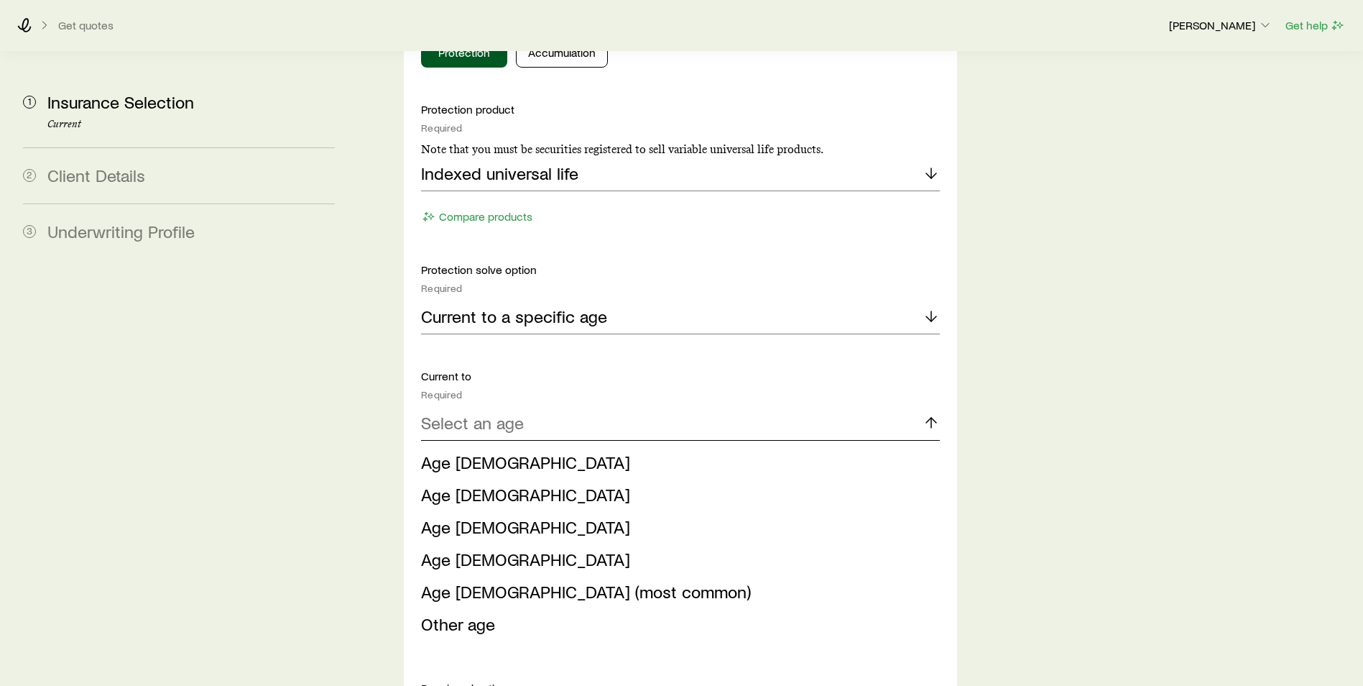
scroll to position [755, 0]
click at [456, 580] on span "Age [DEMOGRAPHIC_DATA] (most common)" at bounding box center [586, 590] width 330 height 21
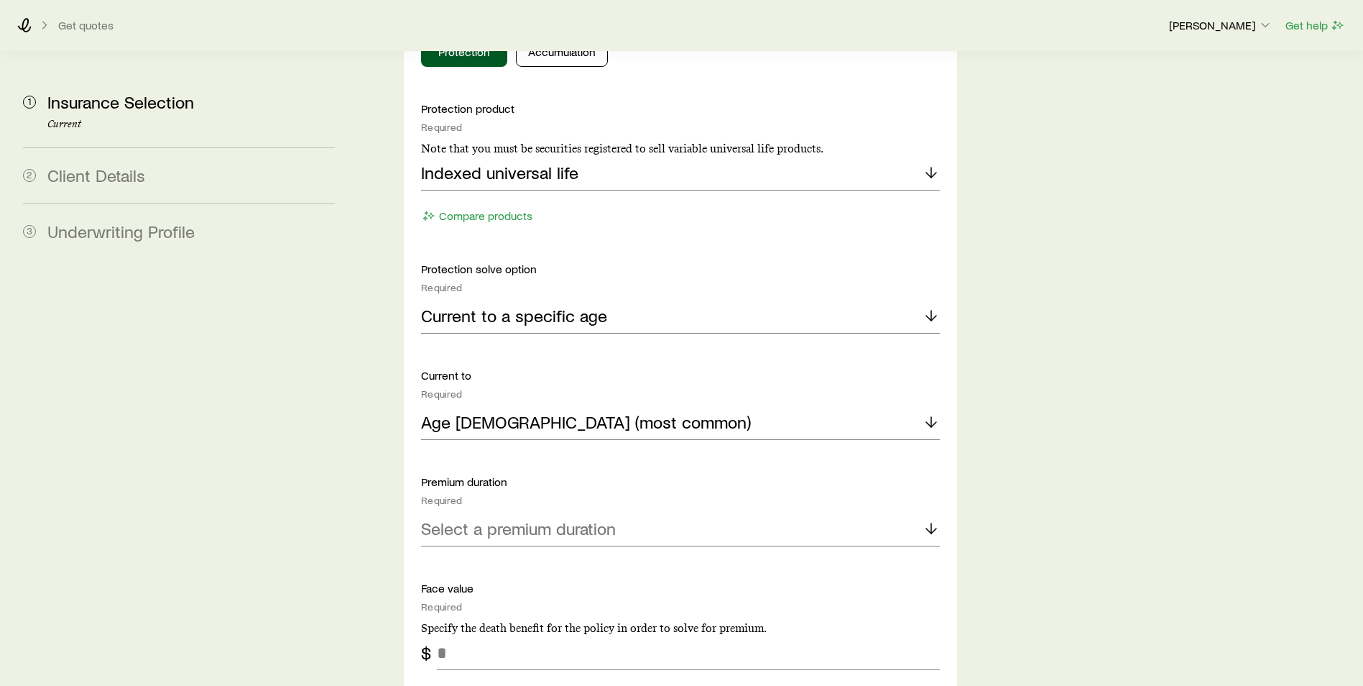
scroll to position [899, 0]
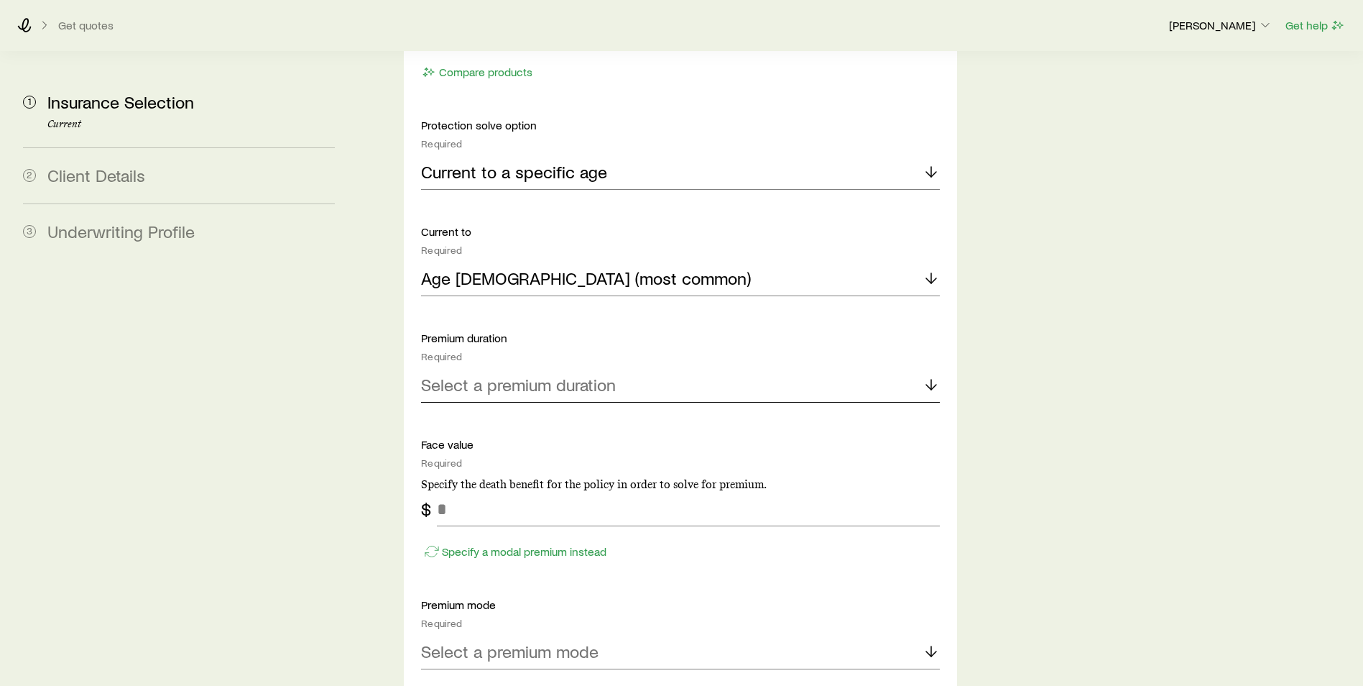
click at [566, 374] on p "Select a premium duration" at bounding box center [518, 384] width 195 height 20
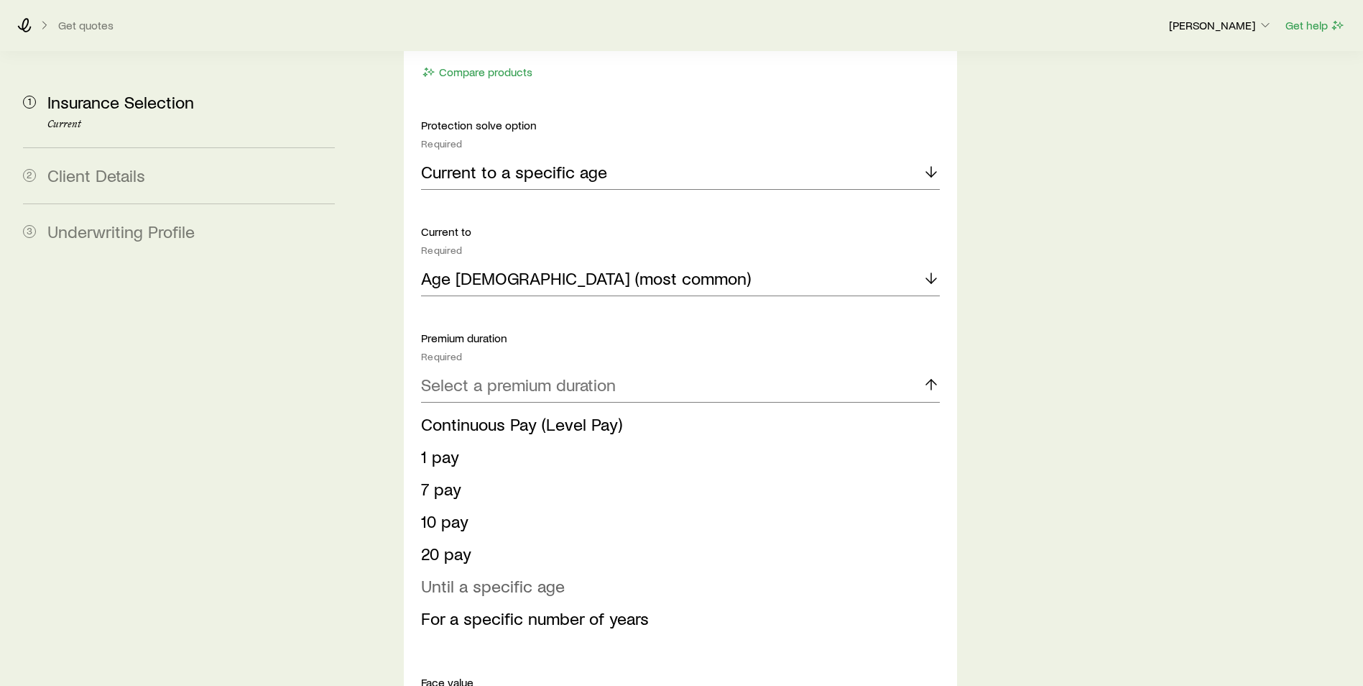
click at [492, 575] on span "Until a specific age" at bounding box center [493, 585] width 144 height 21
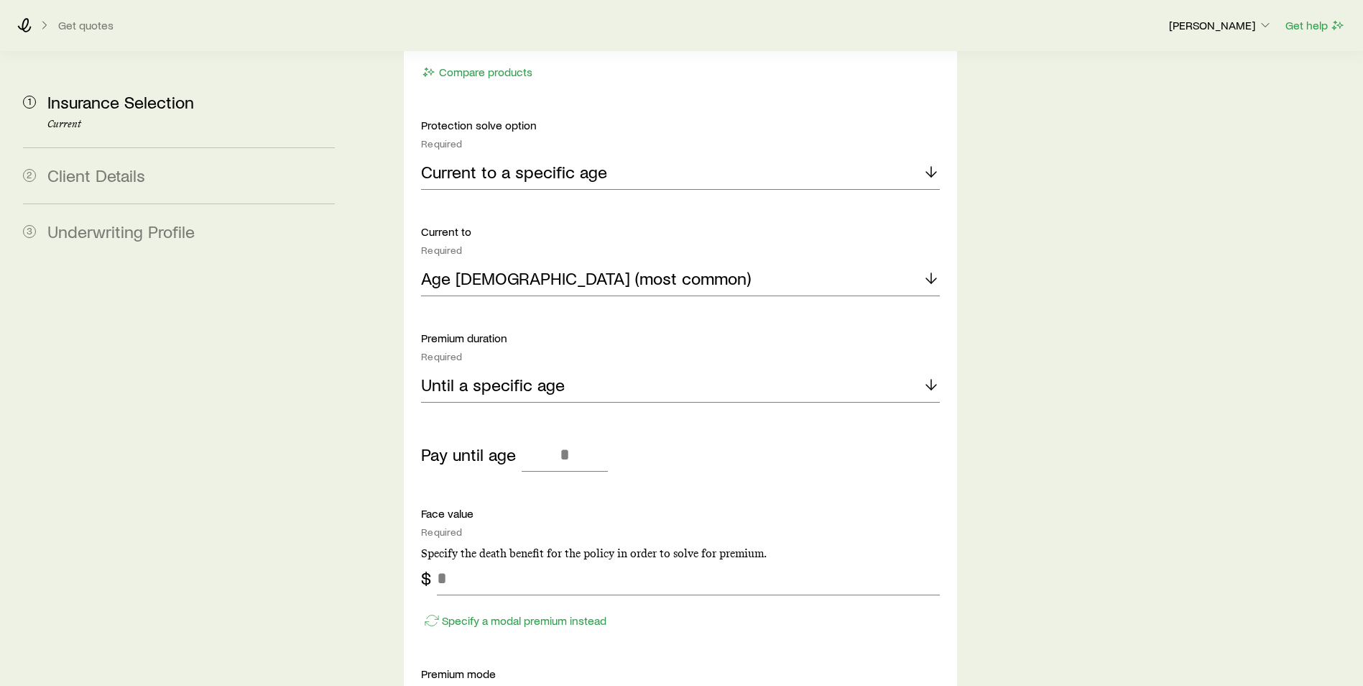
drag, startPoint x: 545, startPoint y: 363, endPoint x: 542, endPoint y: 387, distance: 24.6
click at [543, 365] on div "Protection product Required Note that you must be securities registered to sell…" at bounding box center [680, 473] width 519 height 1030
click at [540, 437] on input "tel" at bounding box center [565, 454] width 86 height 34
type input "***"
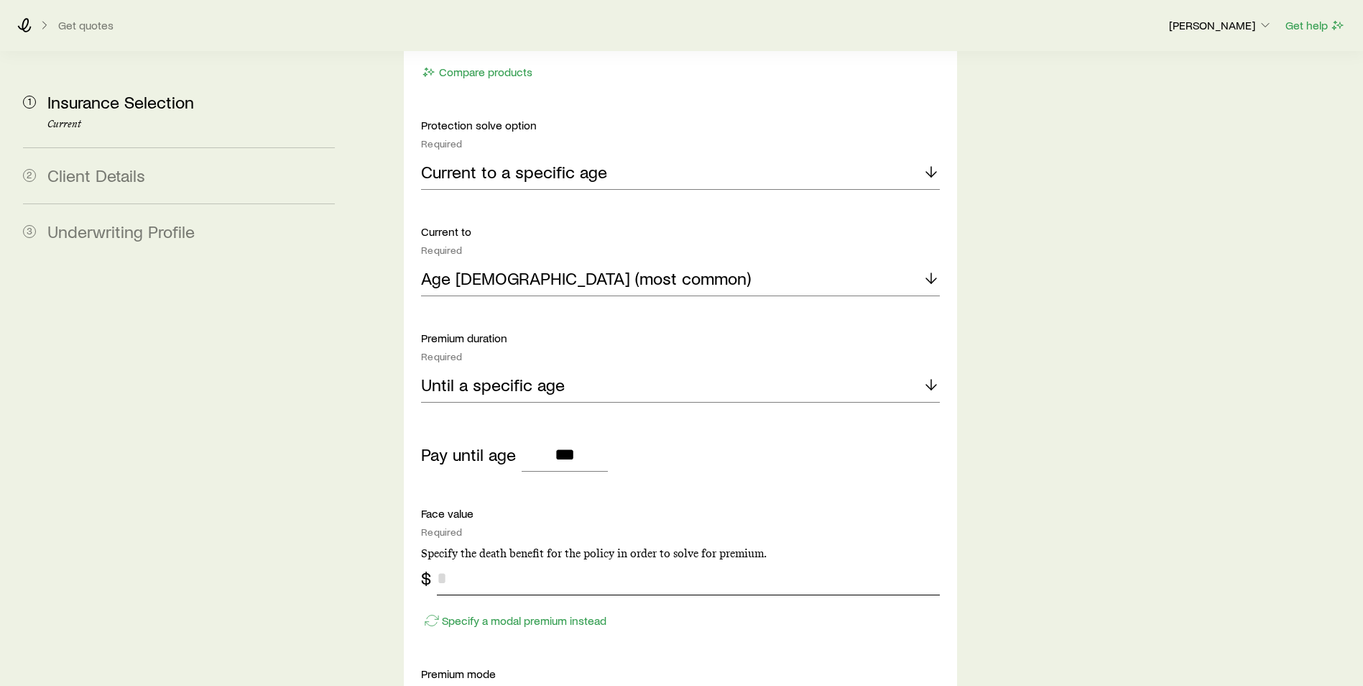
click at [480, 561] on input "tel" at bounding box center [688, 578] width 503 height 34
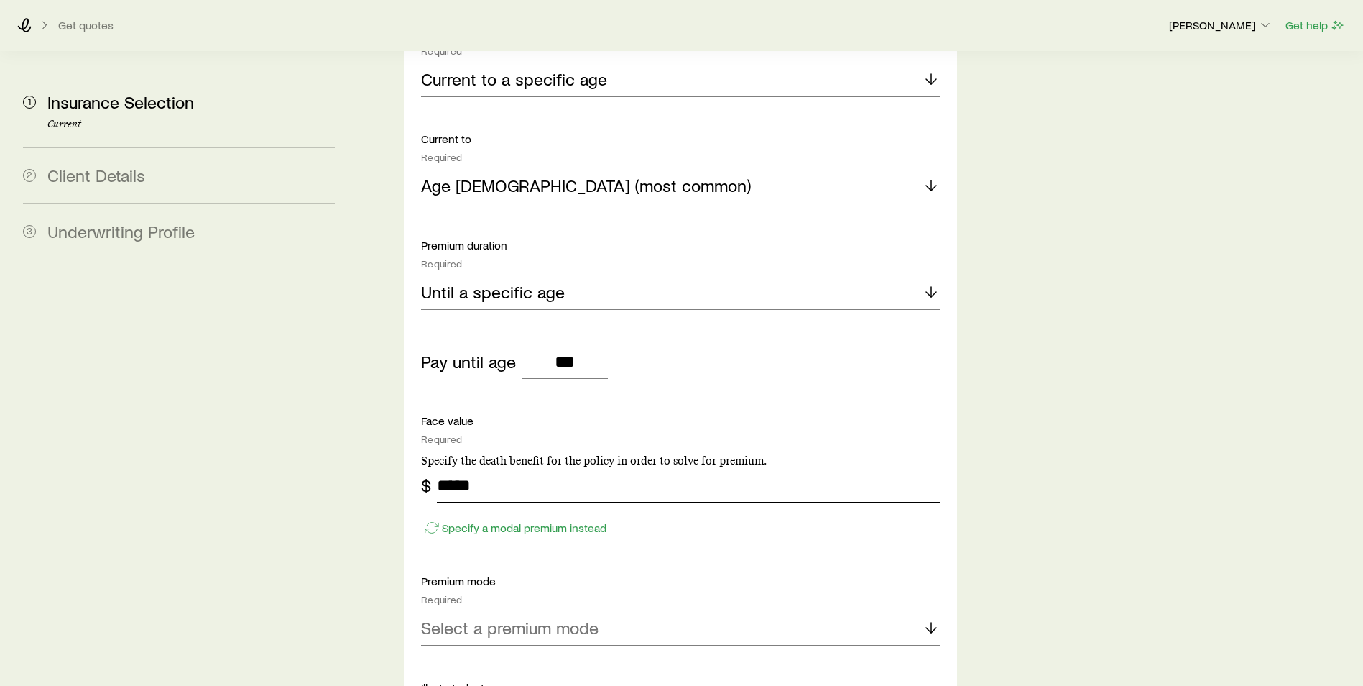
scroll to position [1187, 0]
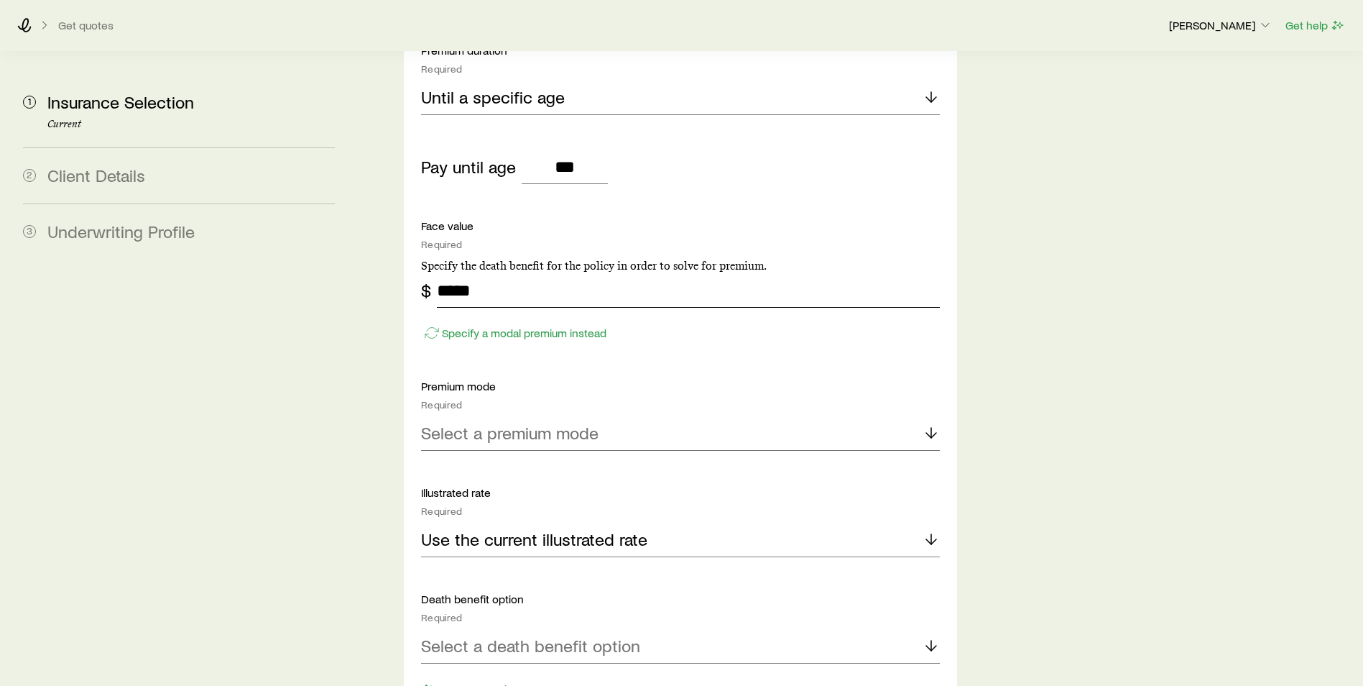
type input "*****"
click at [526, 423] on p "Select a premium mode" at bounding box center [510, 433] width 178 height 20
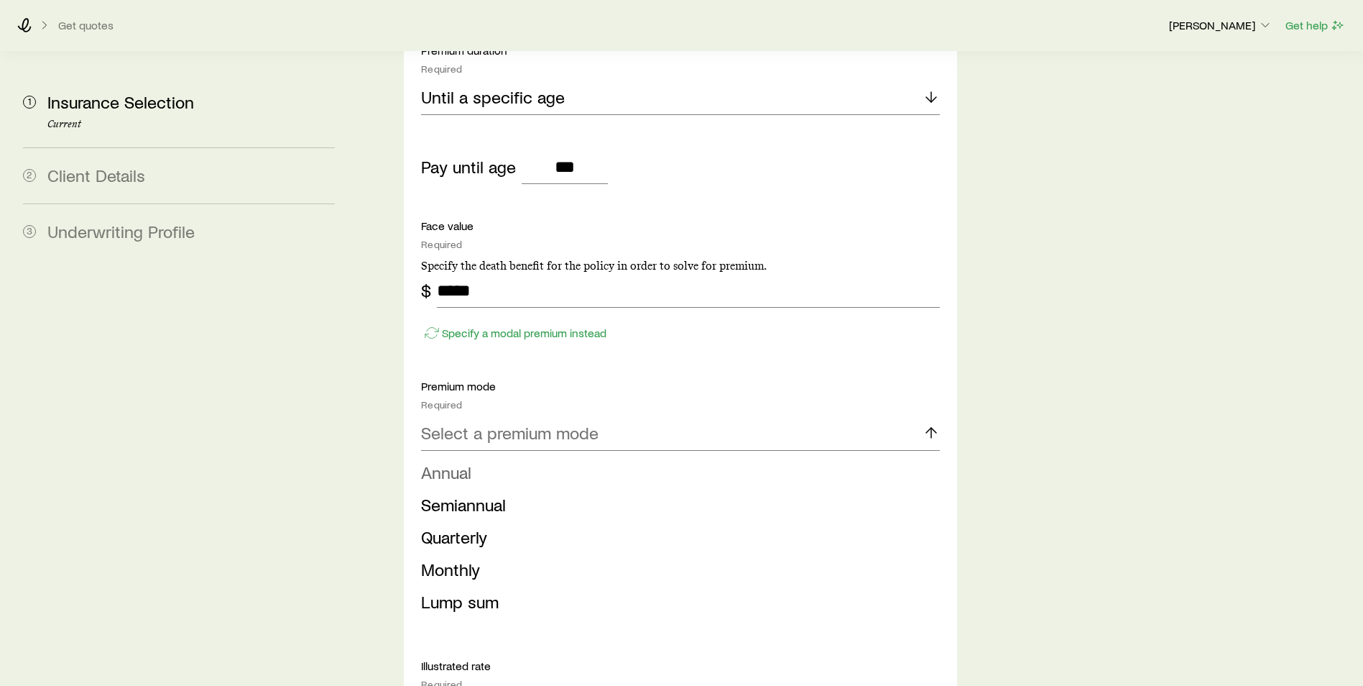
click at [485, 456] on li "Annual" at bounding box center [676, 472] width 510 height 32
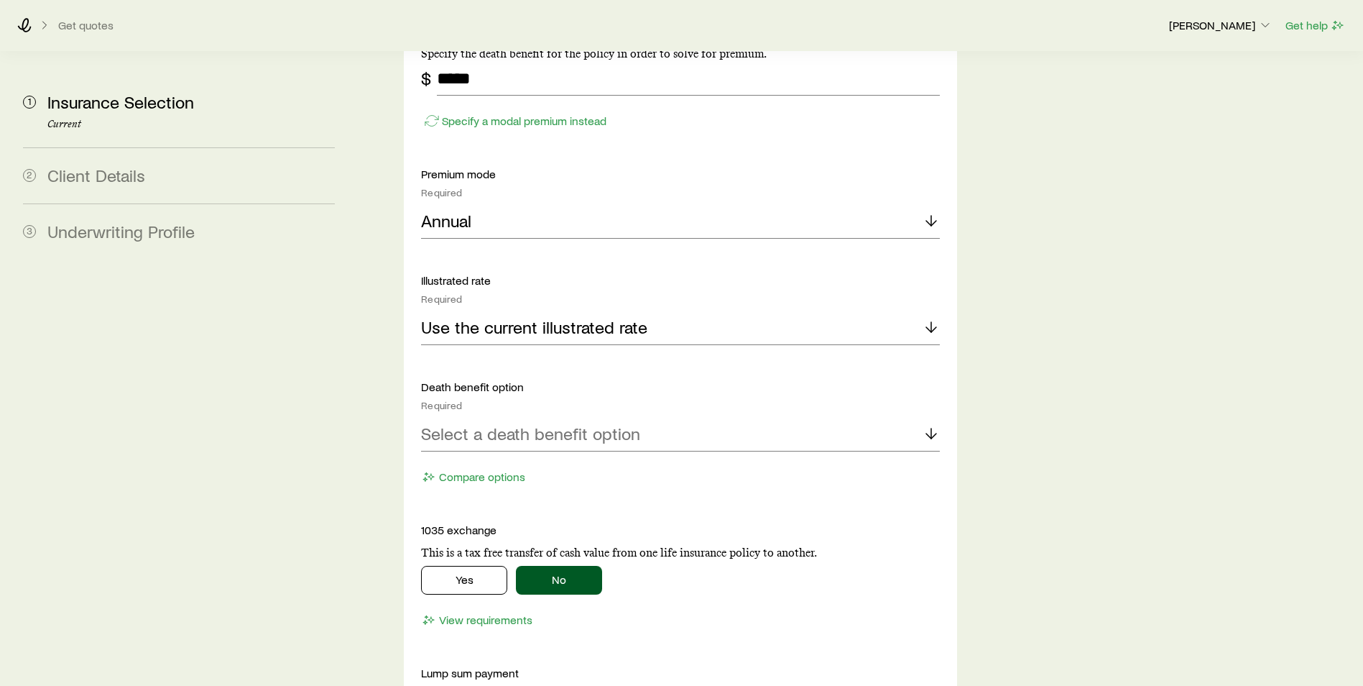
scroll to position [1402, 0]
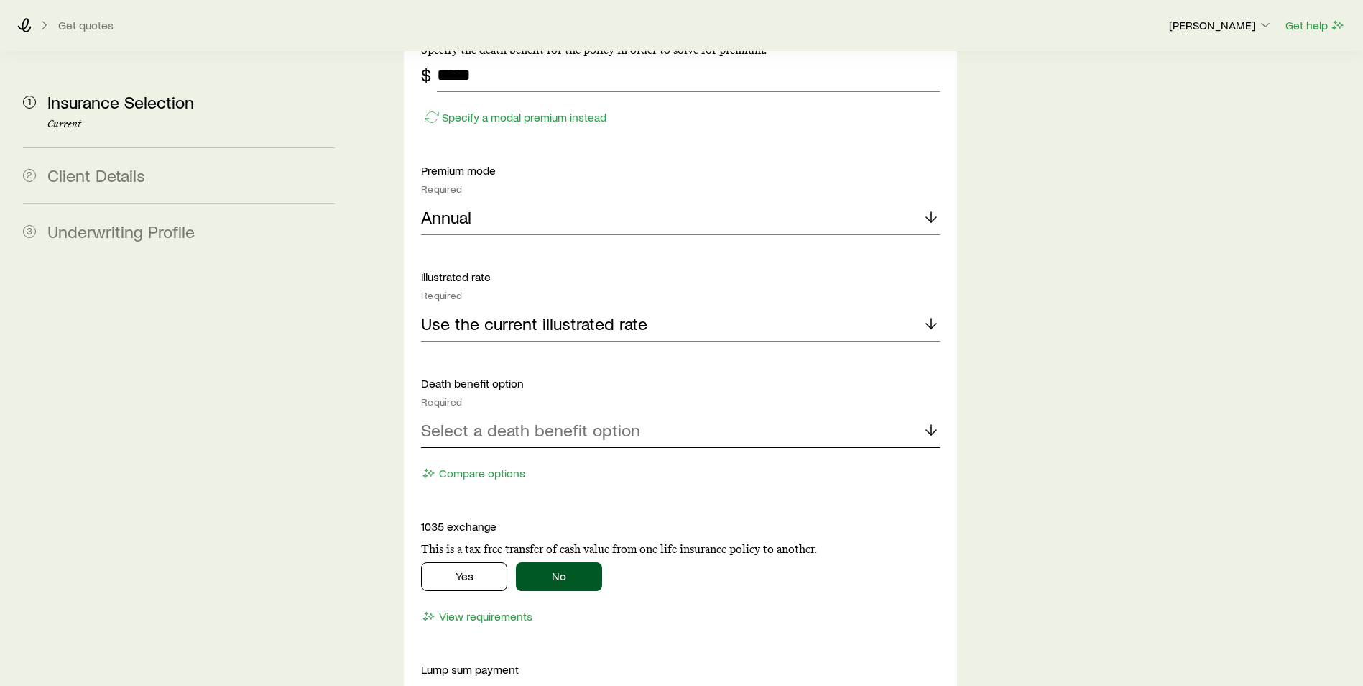
click at [485, 420] on p "Select a death benefit option" at bounding box center [530, 430] width 219 height 20
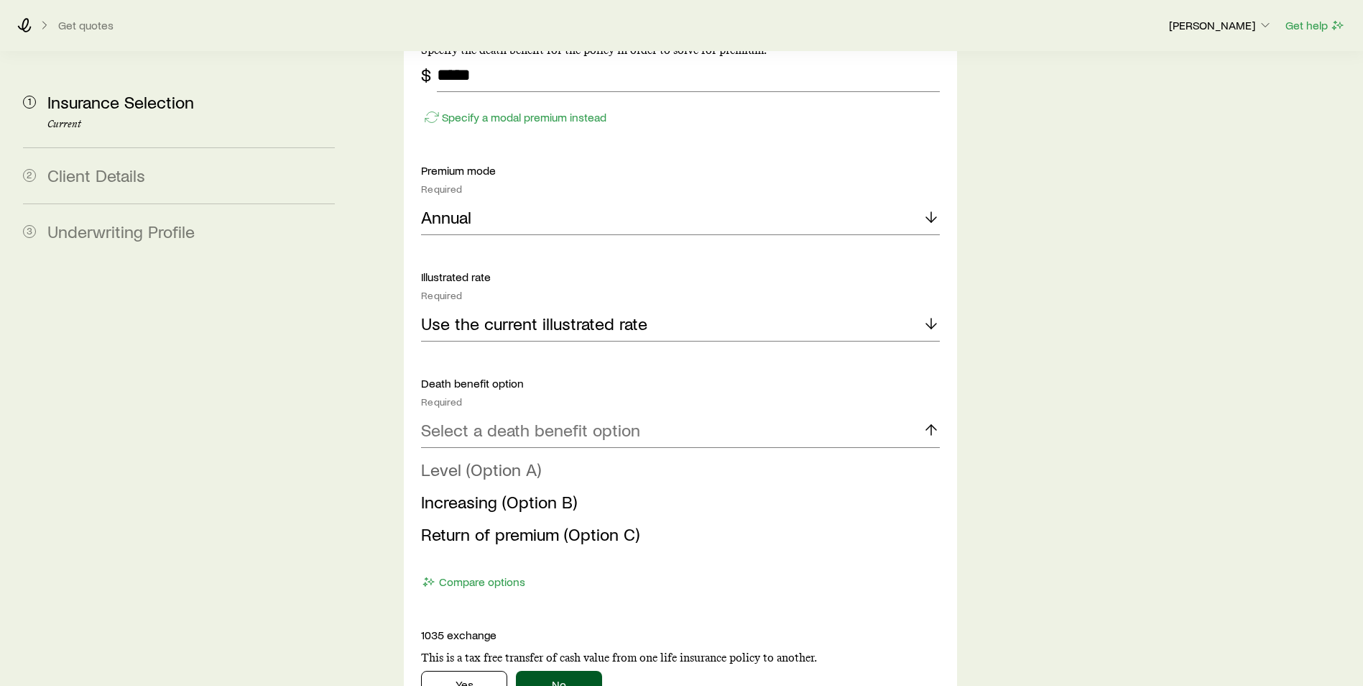
click at [484, 459] on span "Level (Option A)" at bounding box center [481, 469] width 120 height 21
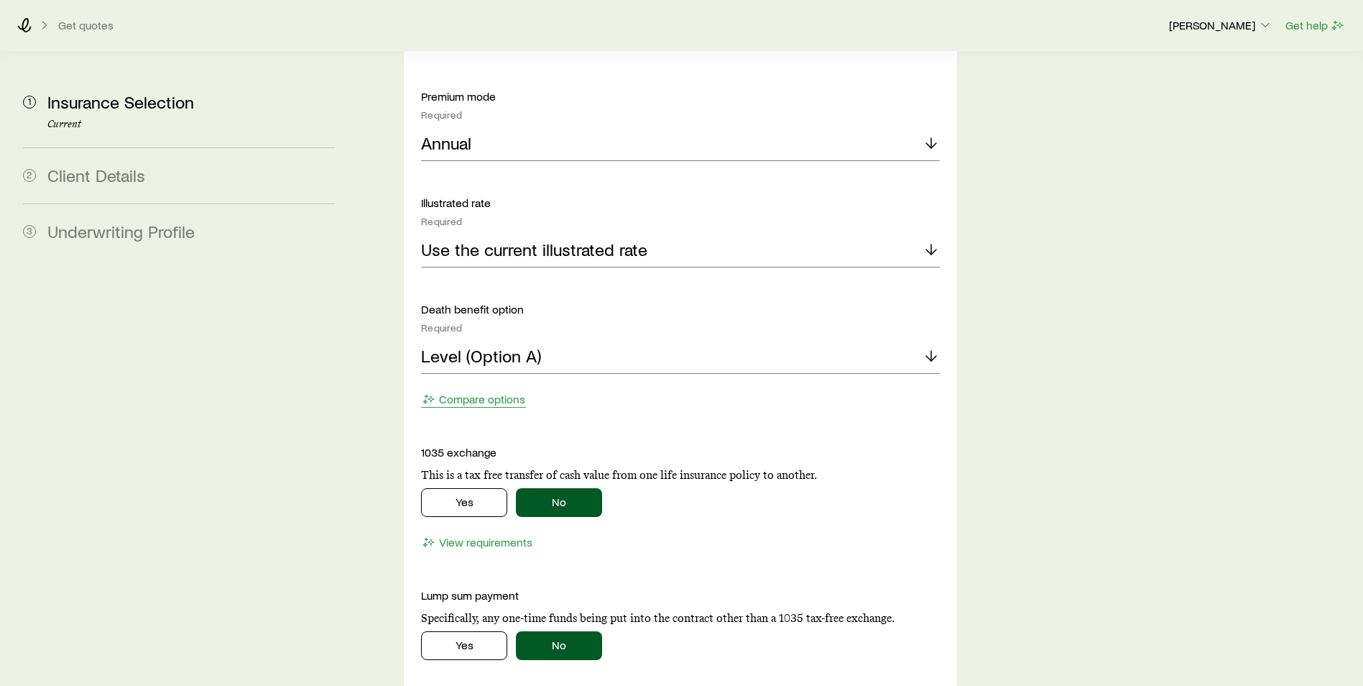
scroll to position [1546, 0]
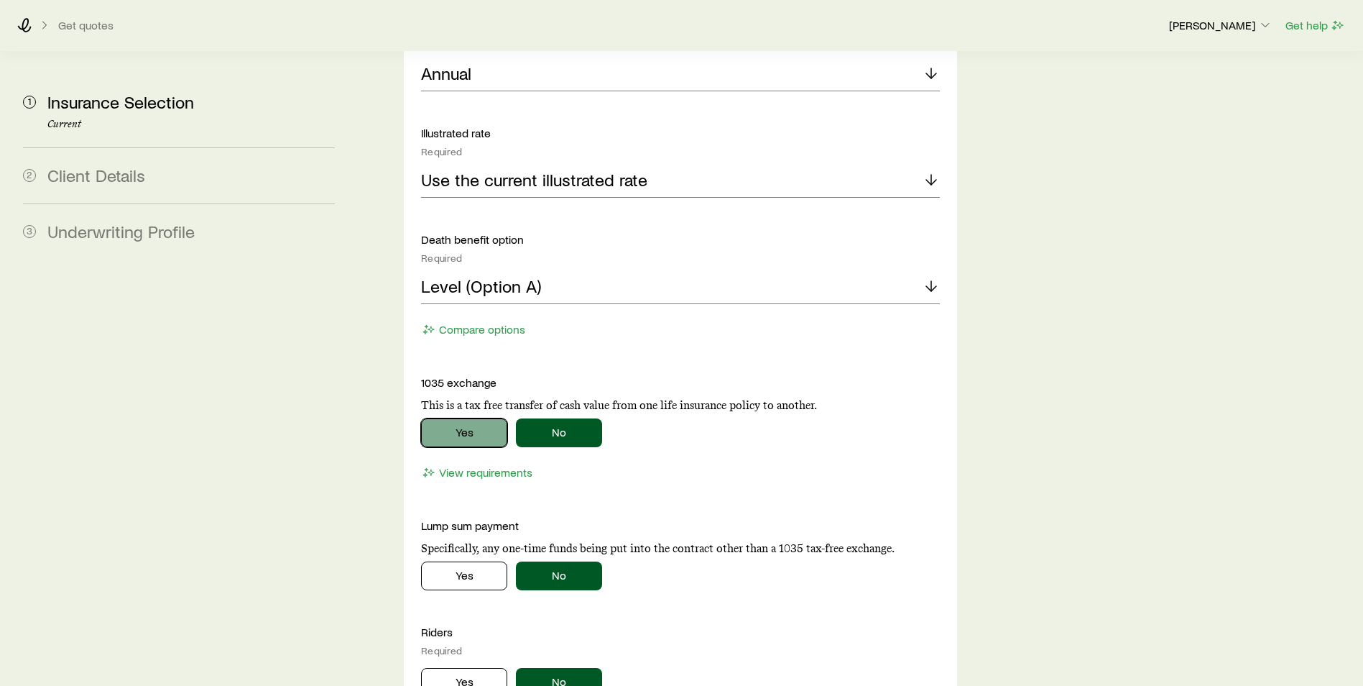
click at [471, 418] on button "Yes" at bounding box center [464, 432] width 86 height 29
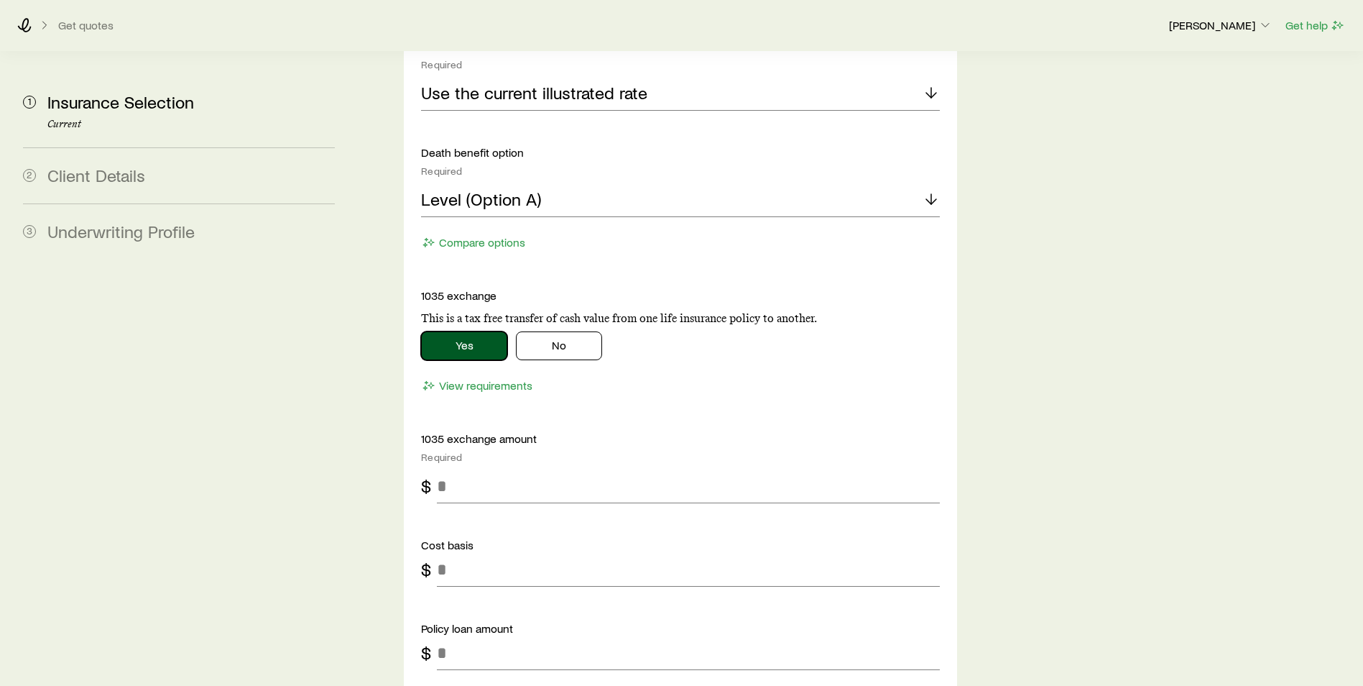
scroll to position [1690, 0]
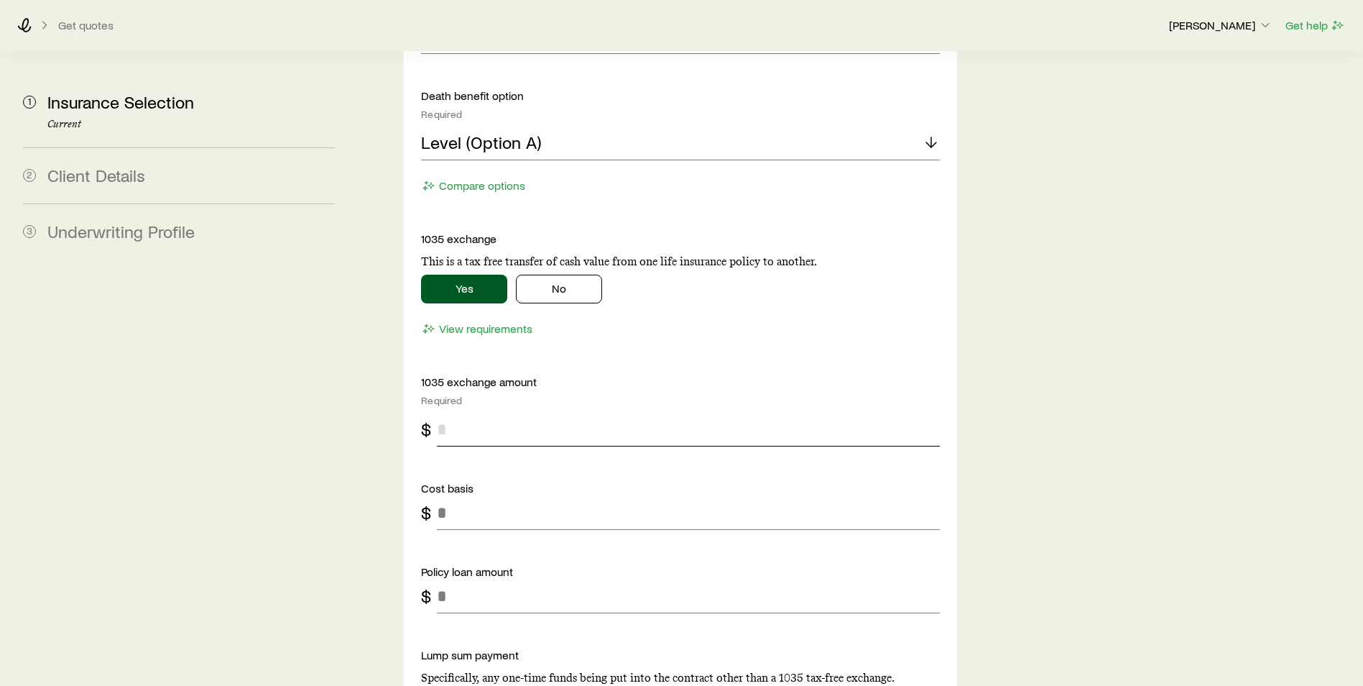
click at [487, 412] on input "tel" at bounding box center [688, 429] width 503 height 34
type input "*******"
click at [487, 495] on input "tel" at bounding box center [688, 512] width 503 height 34
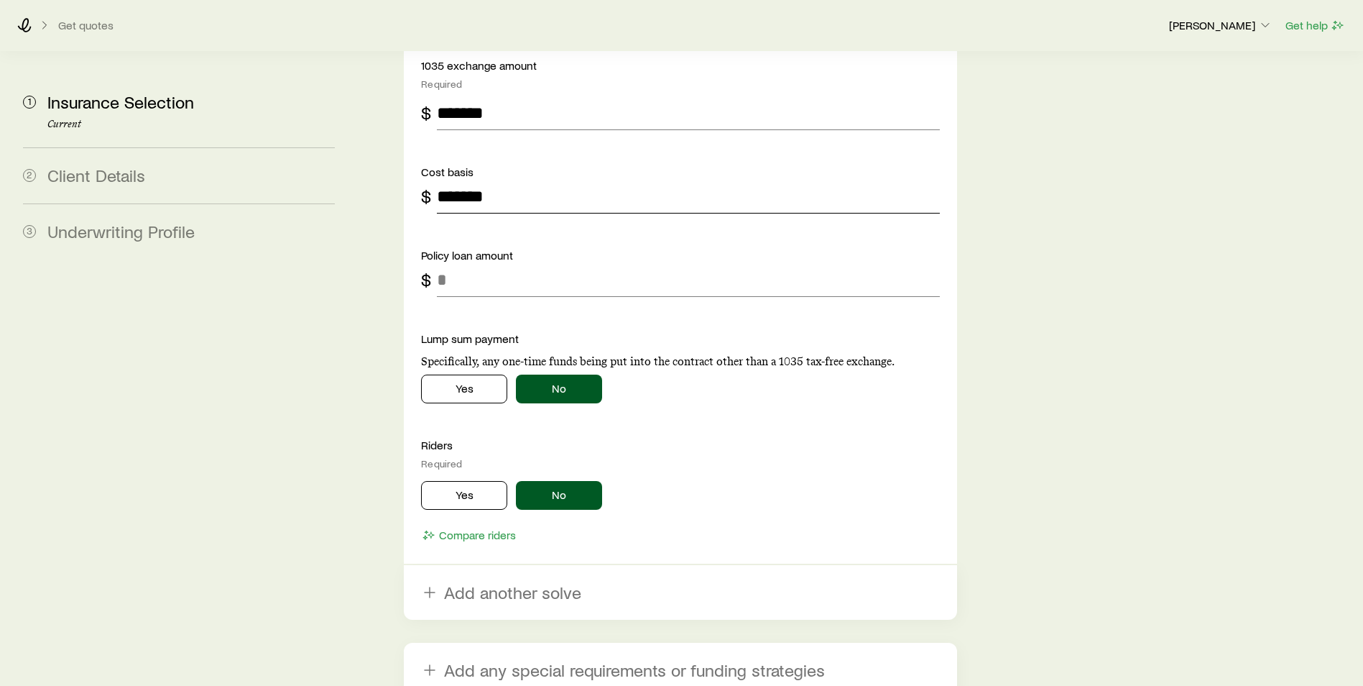
scroll to position [2116, 0]
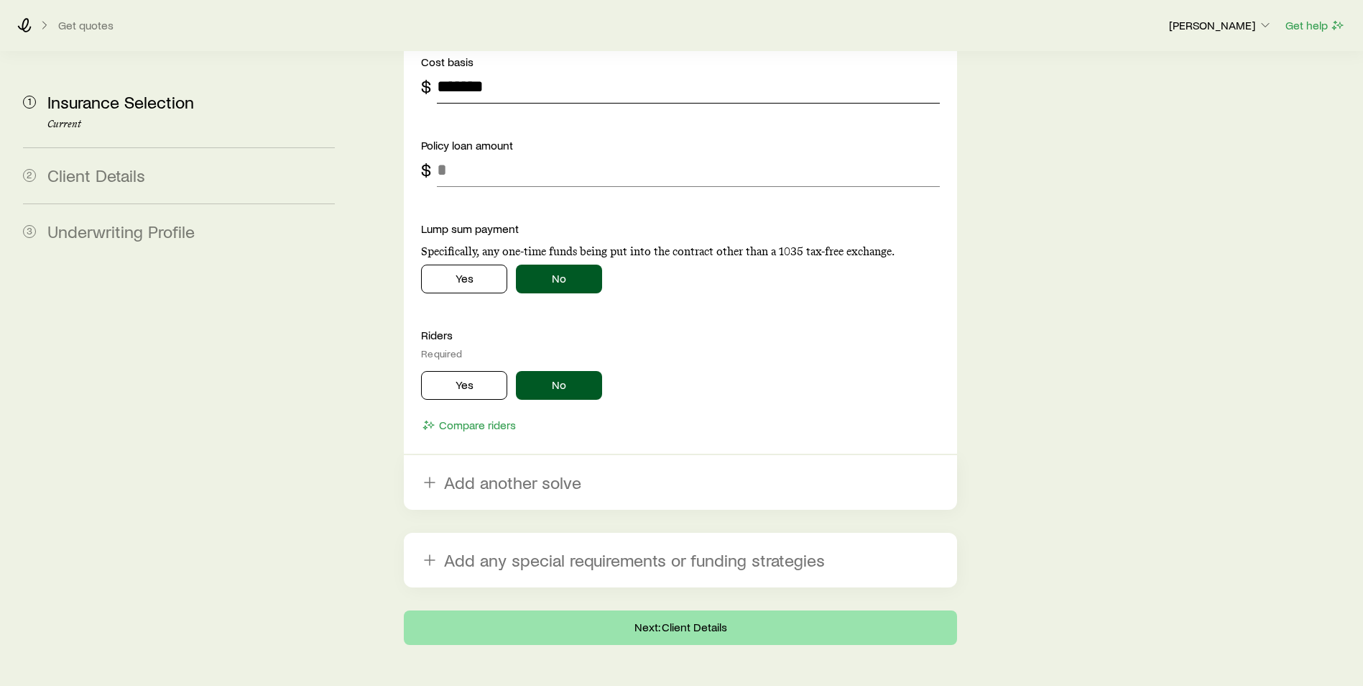
type input "*******"
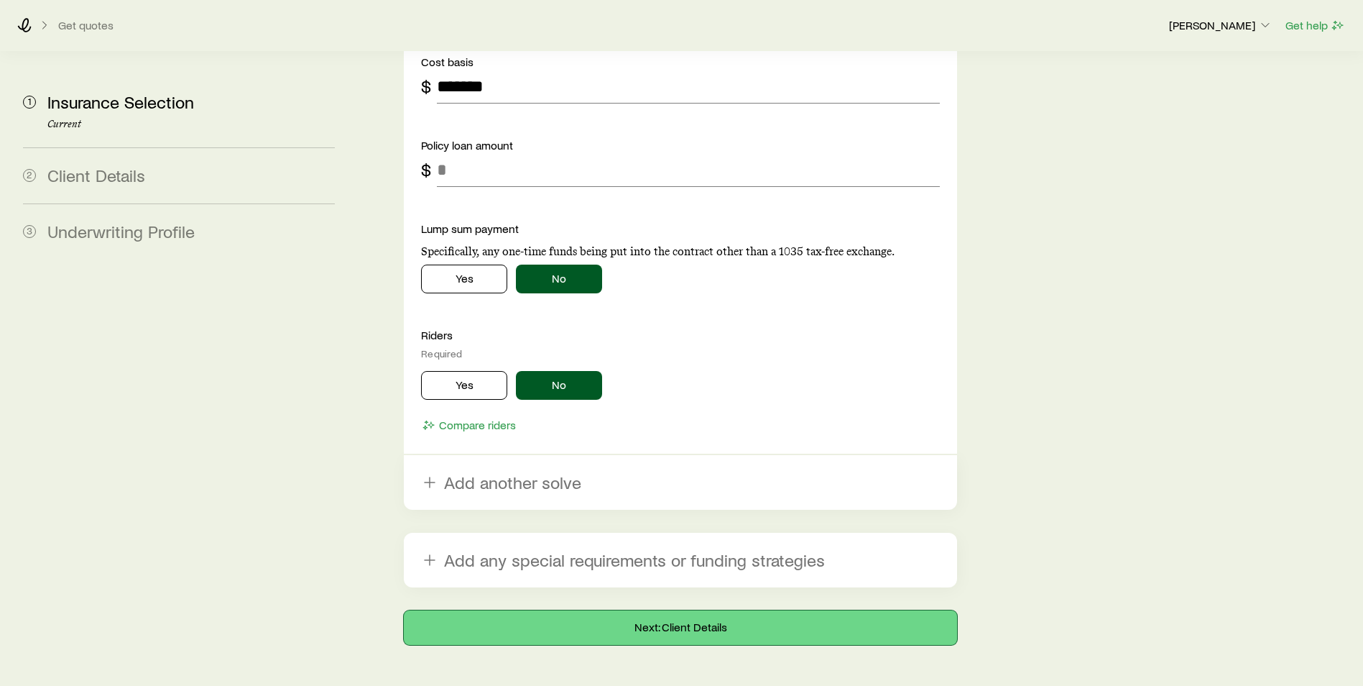
click at [599, 610] on button "Next: Client Details" at bounding box center [680, 627] width 553 height 34
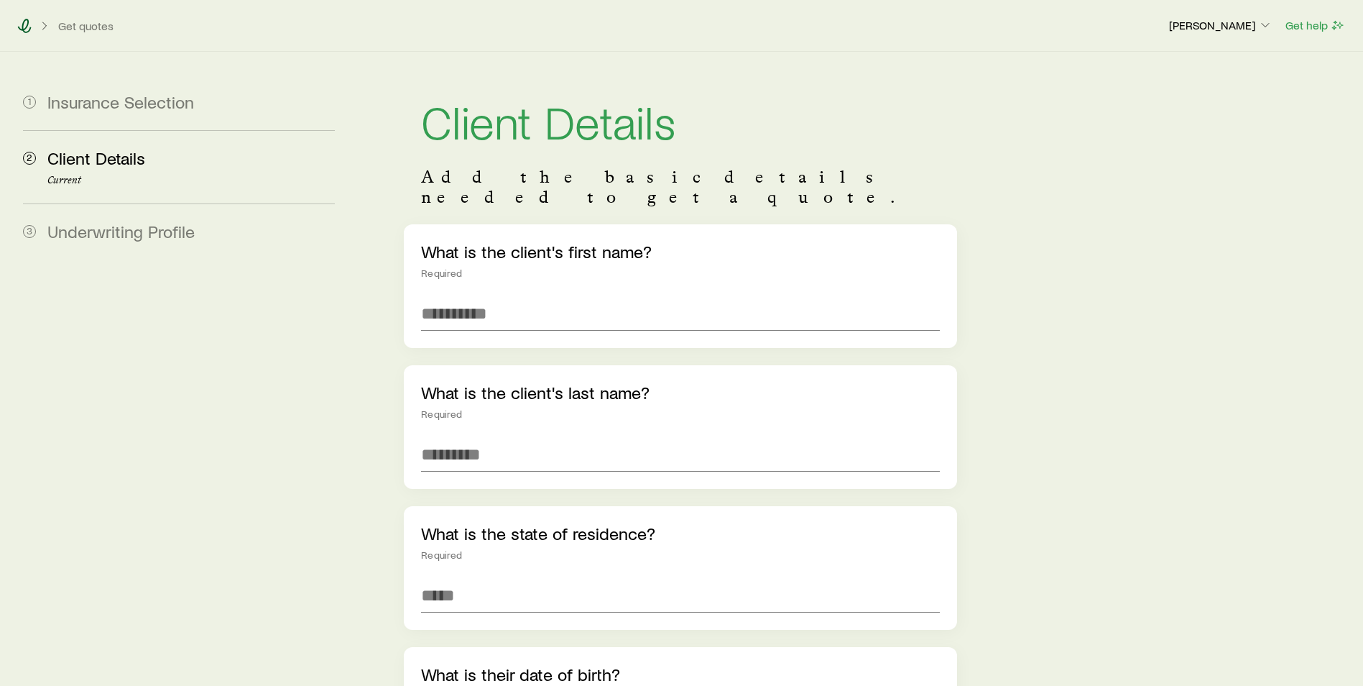
click at [28, 22] on icon at bounding box center [25, 26] width 14 height 14
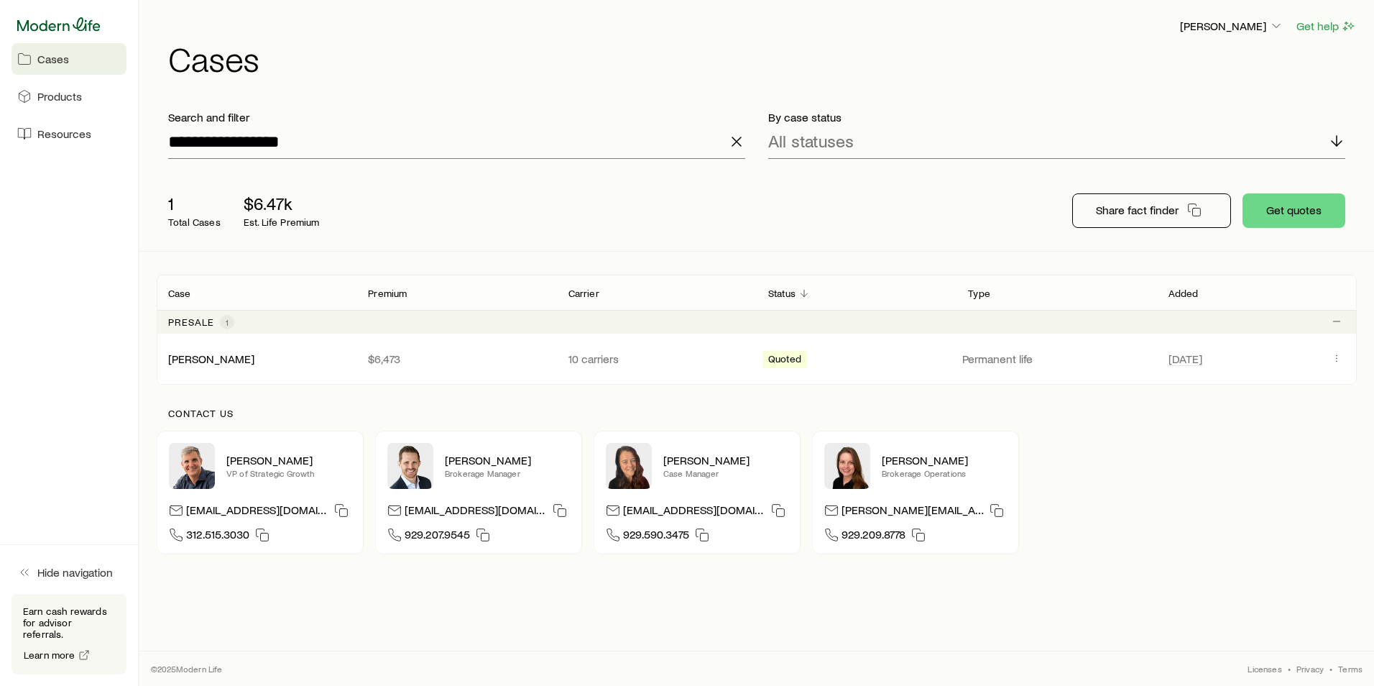
click at [38, 22] on icon at bounding box center [58, 24] width 83 height 14
click at [786, 364] on span "Quoted" at bounding box center [784, 360] width 33 height 15
click at [213, 365] on div "[PERSON_NAME]" at bounding box center [211, 358] width 86 height 15
click at [199, 364] on link "[PERSON_NAME]" at bounding box center [212, 358] width 86 height 14
